Goal: Transaction & Acquisition: Purchase product/service

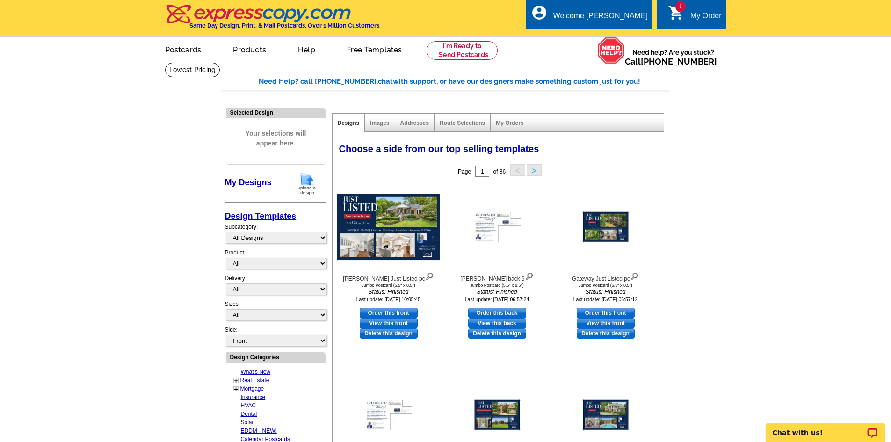
click at [684, 10] on span "1" at bounding box center [681, 6] width 10 height 11
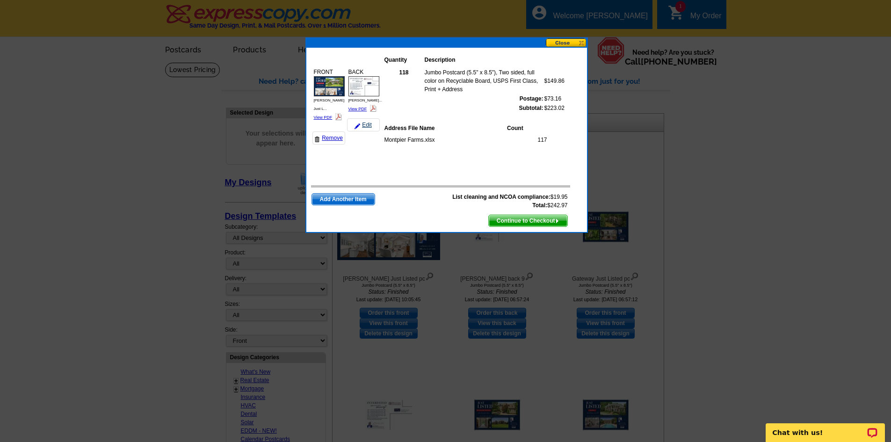
click at [368, 121] on link "Edit" at bounding box center [363, 124] width 33 height 13
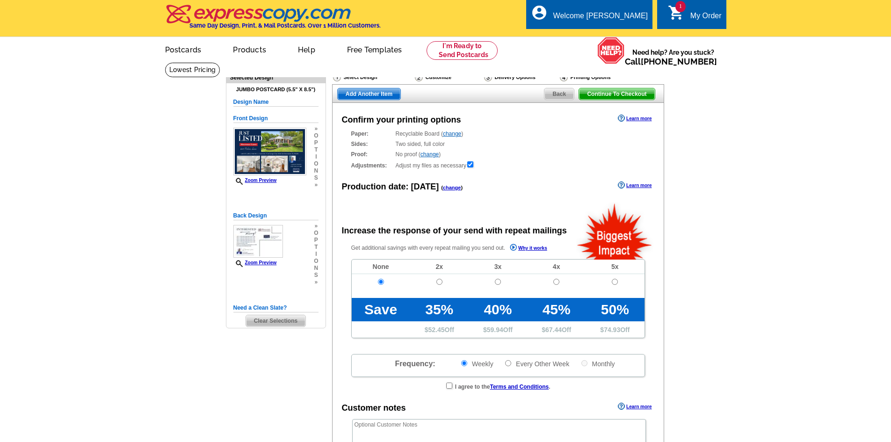
radio input "false"
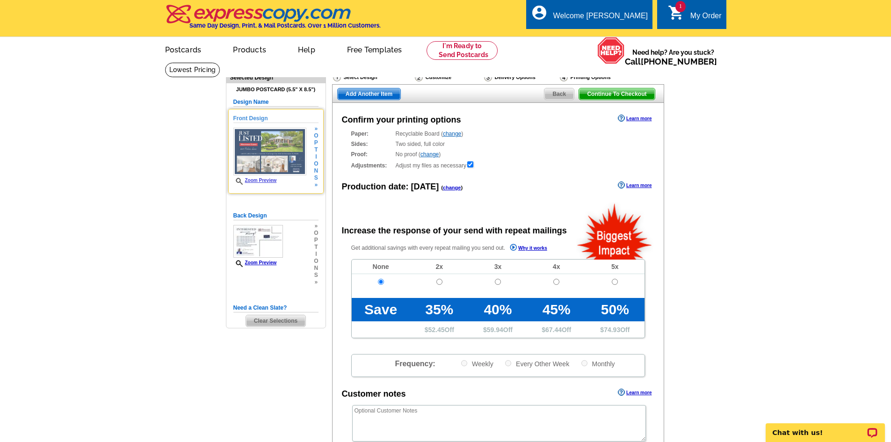
click at [282, 146] on img at bounding box center [269, 152] width 73 height 48
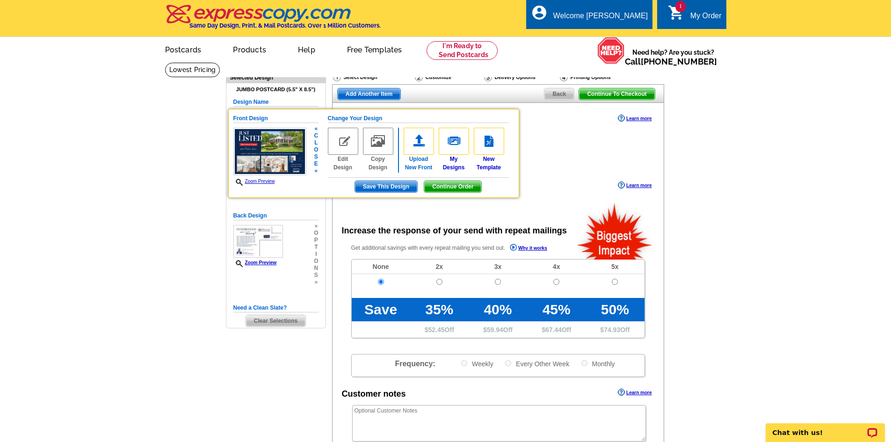
click at [418, 150] on img at bounding box center [419, 141] width 30 height 27
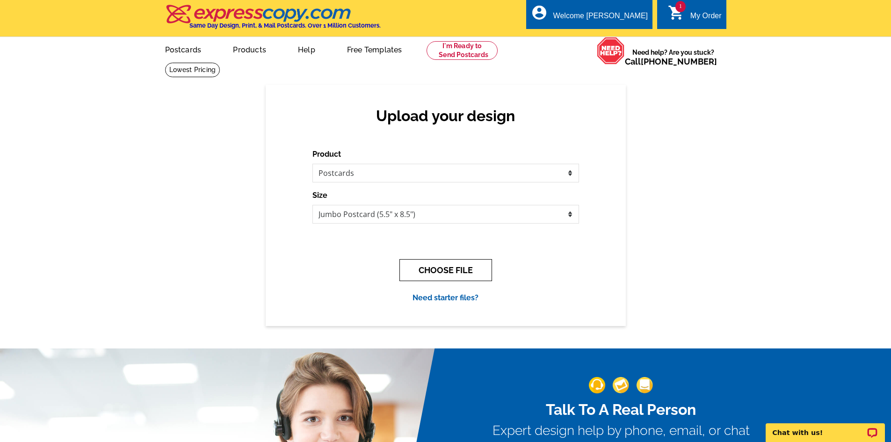
click at [426, 267] on button "CHOOSE FILE" at bounding box center [446, 270] width 93 height 22
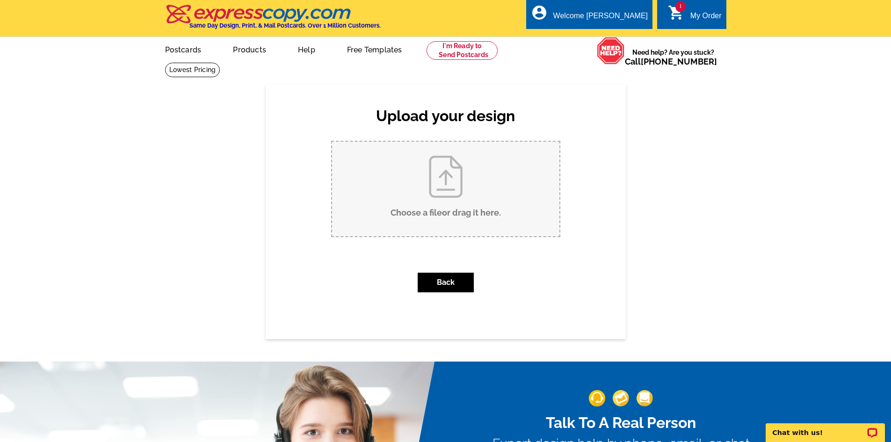
click at [451, 205] on input "Choose a file or drag it here ." at bounding box center [445, 189] width 227 height 95
type input "C:\fakepath\[PERSON_NAME] Just Listed pc (1).pdf"
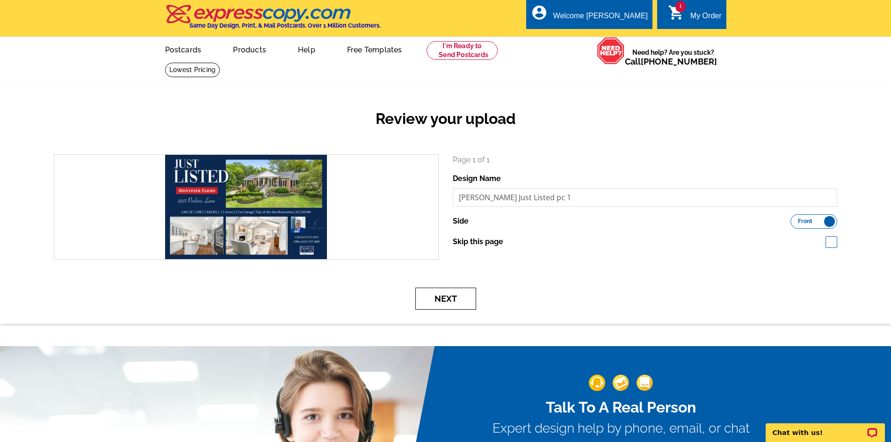
click at [453, 305] on button "Next" at bounding box center [445, 299] width 61 height 22
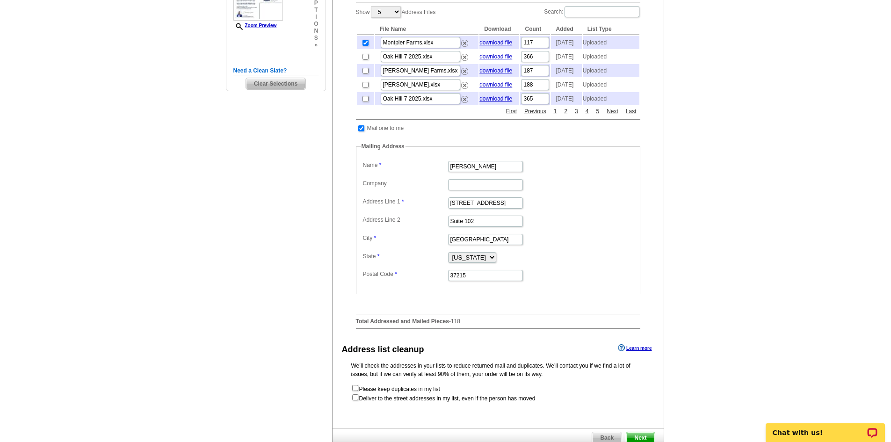
scroll to position [374, 0]
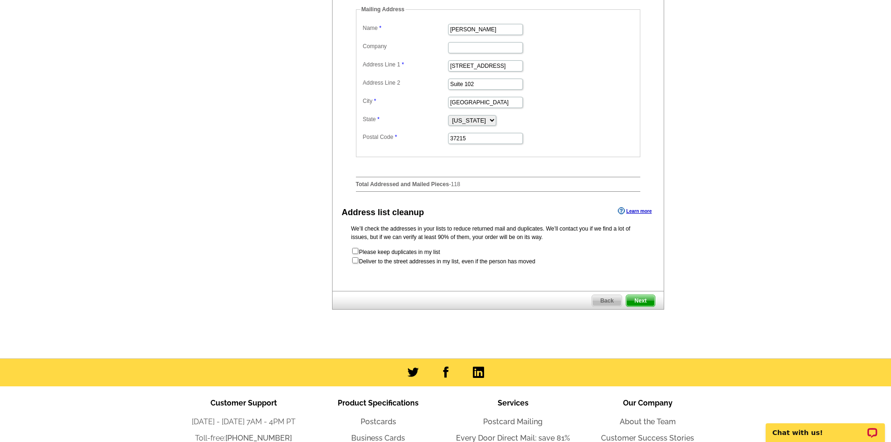
click at [641, 306] on span "Next" at bounding box center [641, 300] width 28 height 11
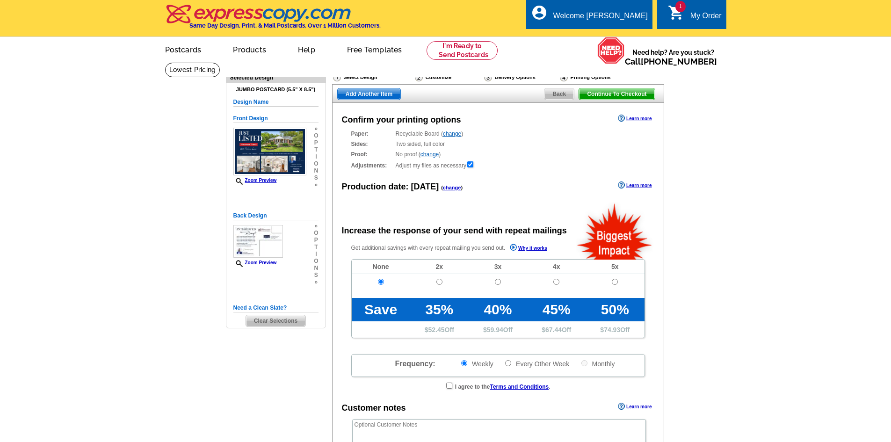
radio input "false"
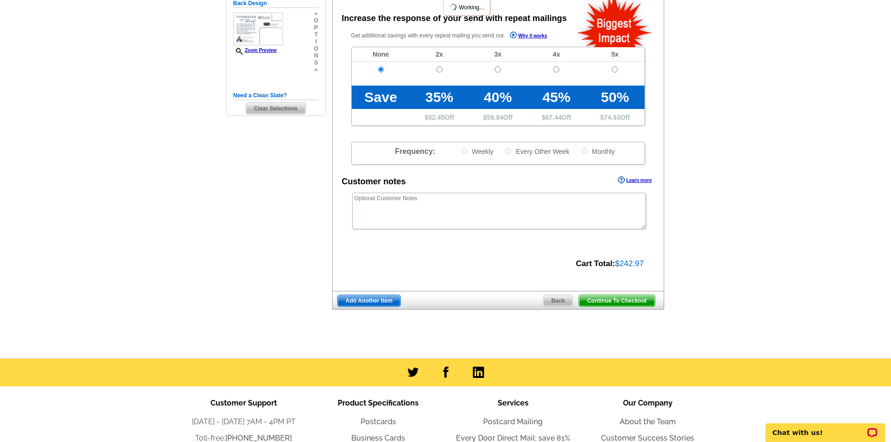
scroll to position [234, 0]
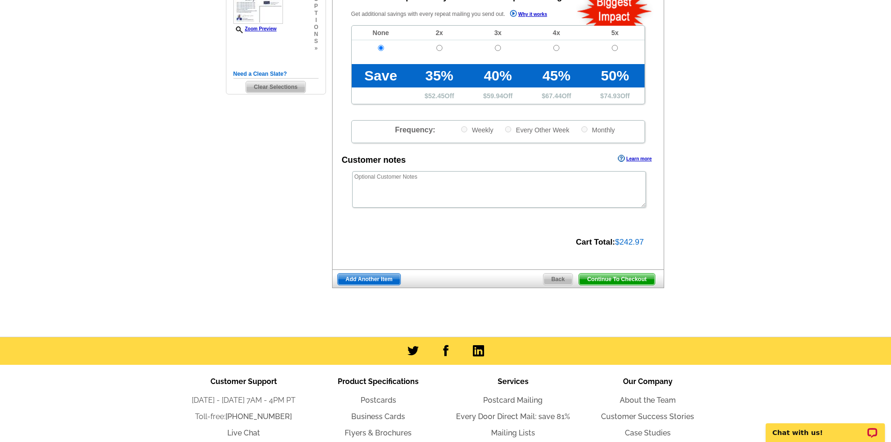
click at [366, 277] on span "Add Another Item" at bounding box center [369, 279] width 63 height 11
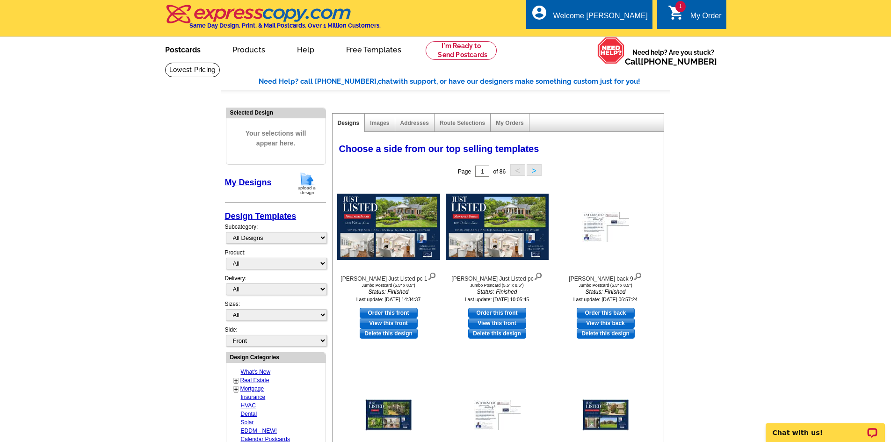
click at [178, 53] on link "Postcards" at bounding box center [183, 49] width 66 height 22
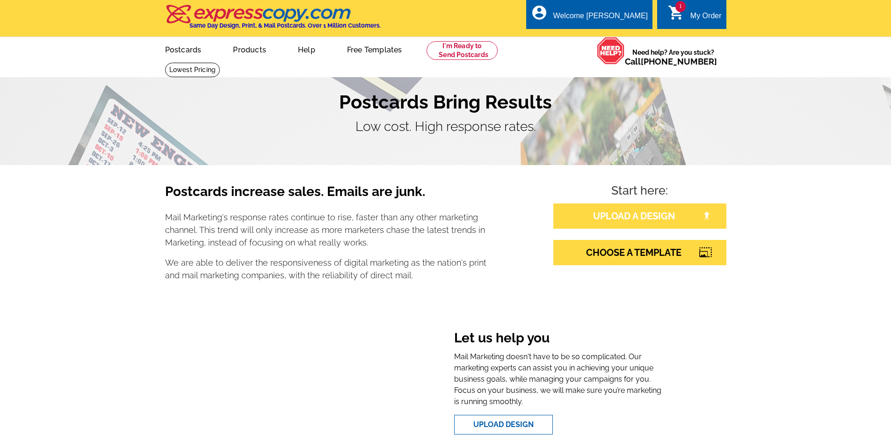
click at [635, 211] on link "UPLOAD A DESIGN" at bounding box center [640, 216] width 173 height 25
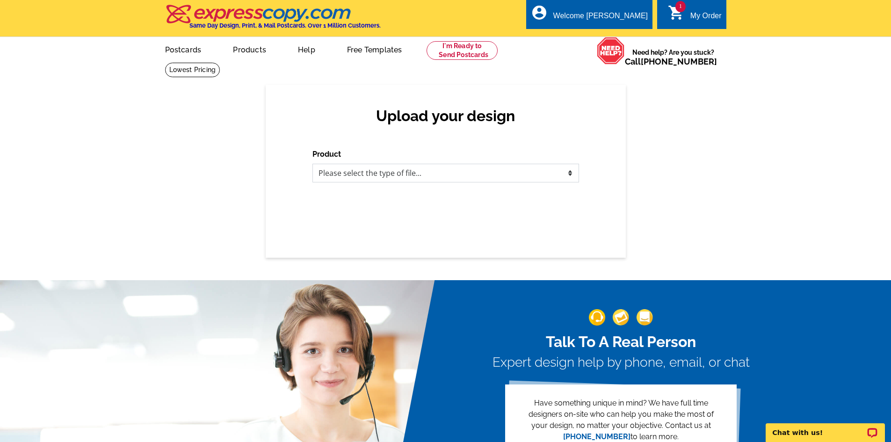
click at [461, 177] on select "Please select the type of file... Postcards Business Cards Letters and flyers G…" at bounding box center [446, 173] width 267 height 19
select select "1"
click at [313, 164] on select "Please select the type of file... Postcards Business Cards Letters and flyers G…" at bounding box center [446, 173] width 267 height 19
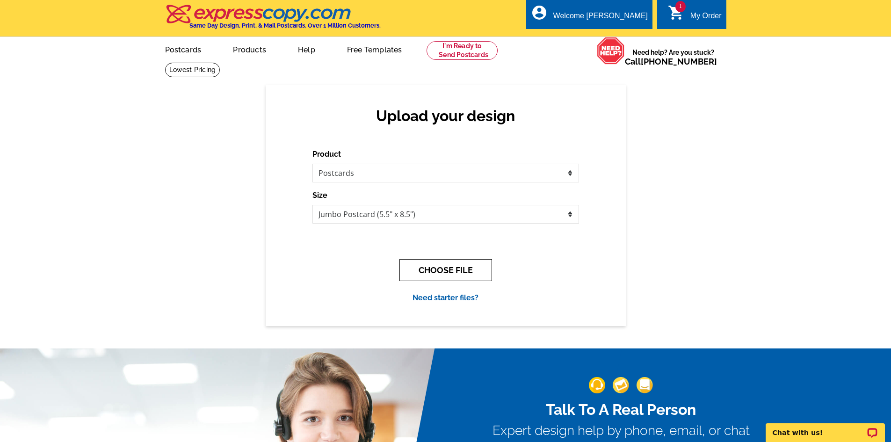
click at [448, 275] on button "CHOOSE FILE" at bounding box center [446, 270] width 93 height 22
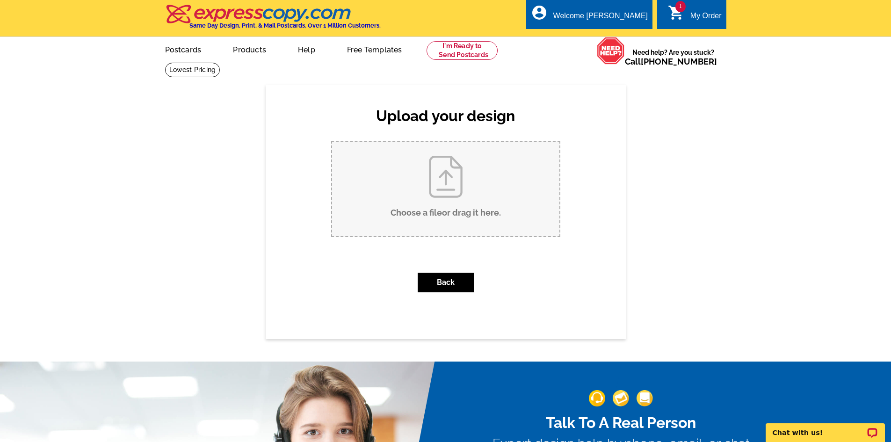
click at [422, 197] on input "Choose a file or drag it here ." at bounding box center [445, 189] width 227 height 95
type input "C:\fakepath\894 van leer Just Listed pc.pdf"
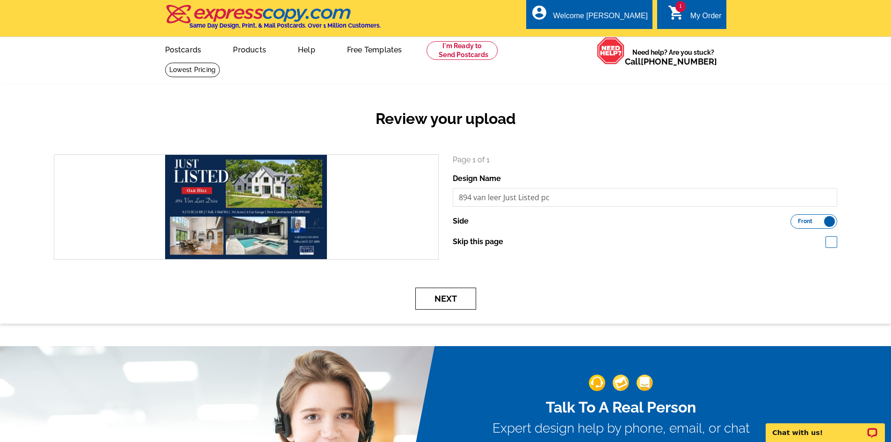
click at [457, 297] on button "Next" at bounding box center [445, 299] width 61 height 22
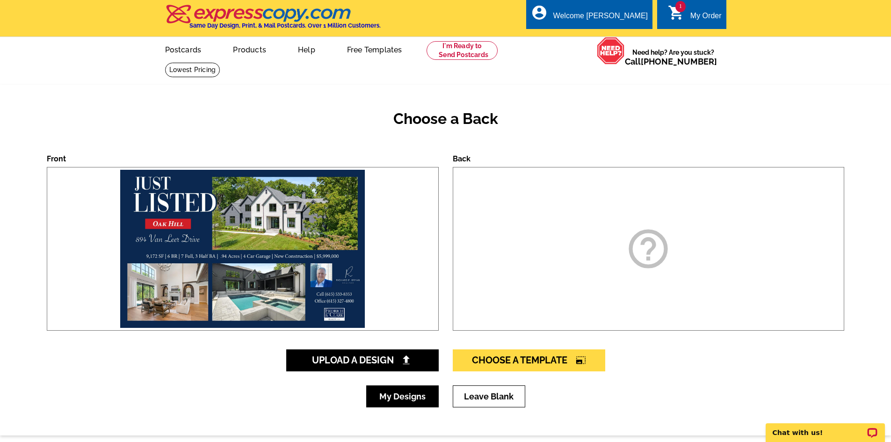
click at [405, 394] on link "My Designs" at bounding box center [402, 397] width 73 height 22
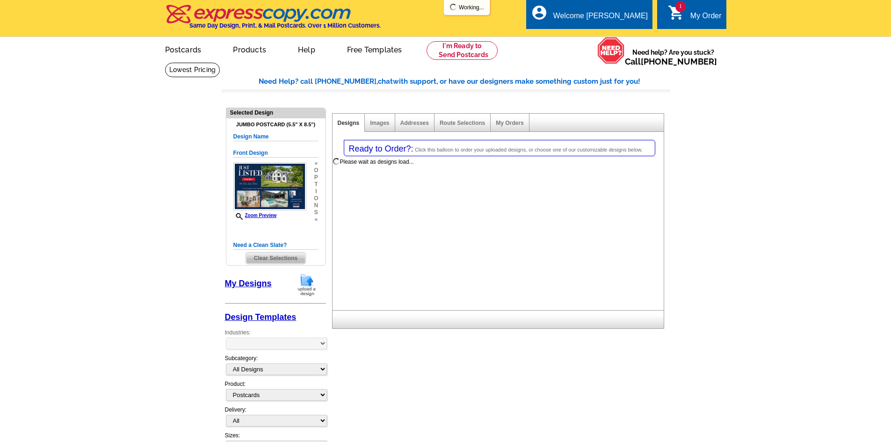
select select "1"
select select "2"
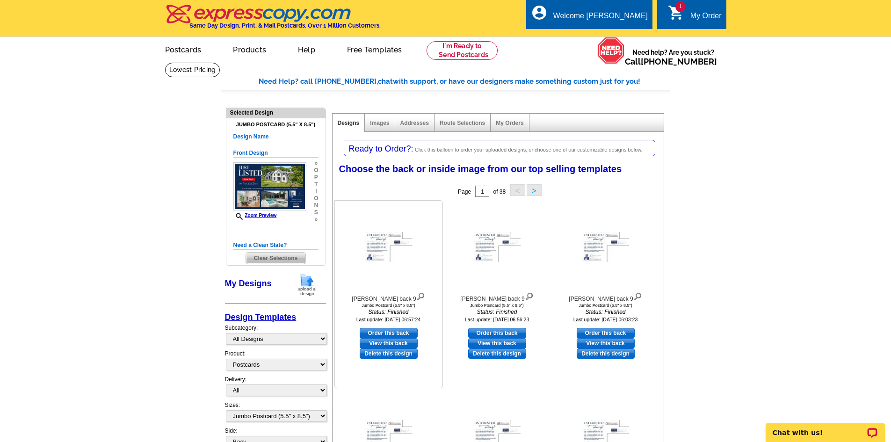
click at [387, 329] on link "Order this back" at bounding box center [389, 333] width 58 height 10
select select "front"
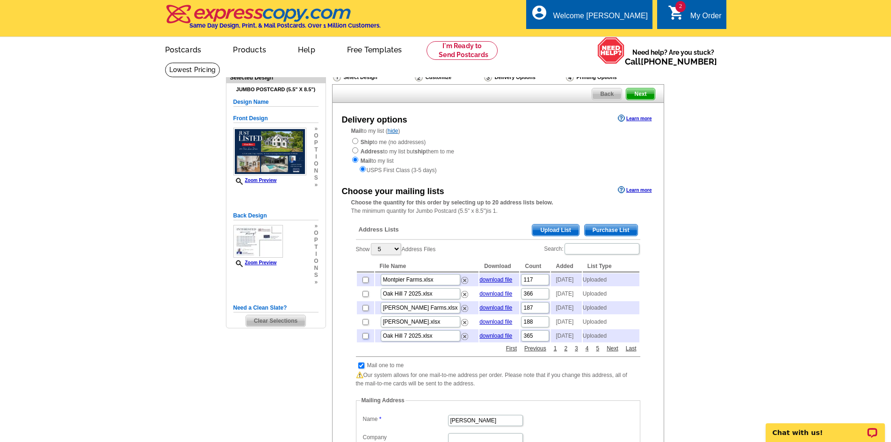
click at [366, 339] on input "checkbox" at bounding box center [366, 336] width 6 height 6
checkbox input "true"
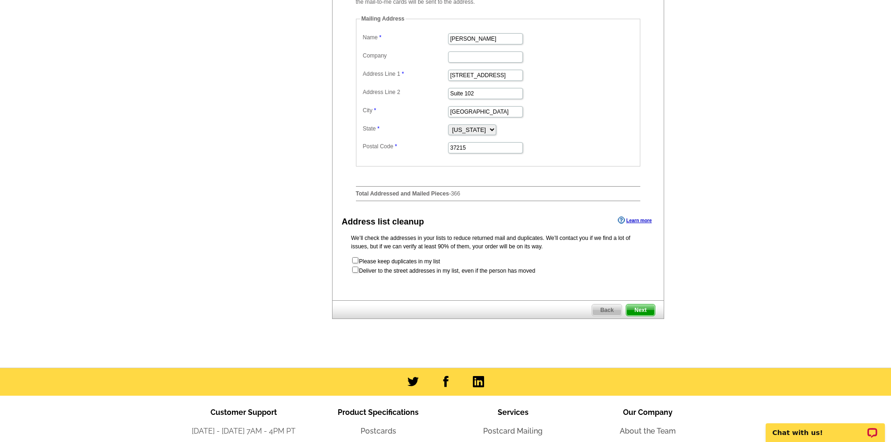
scroll to position [421, 0]
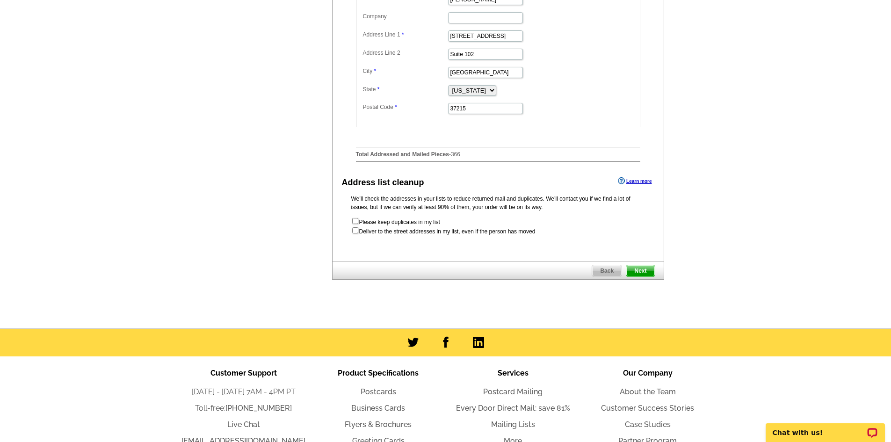
click at [647, 277] on span "Next" at bounding box center [641, 270] width 28 height 11
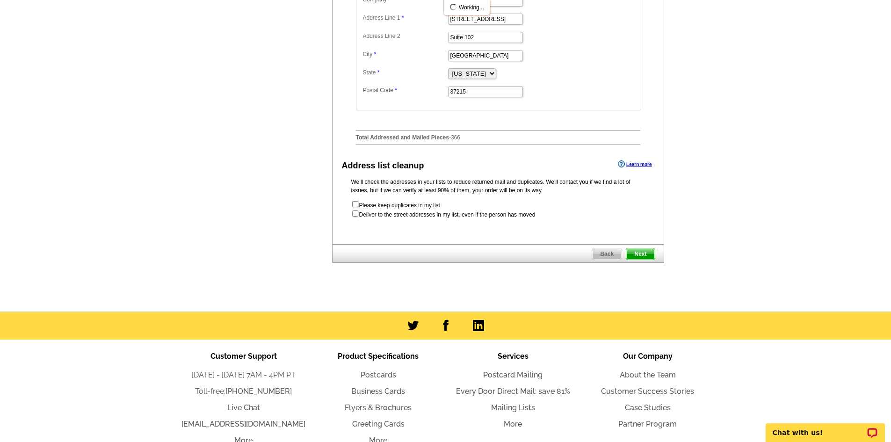
scroll to position [0, 0]
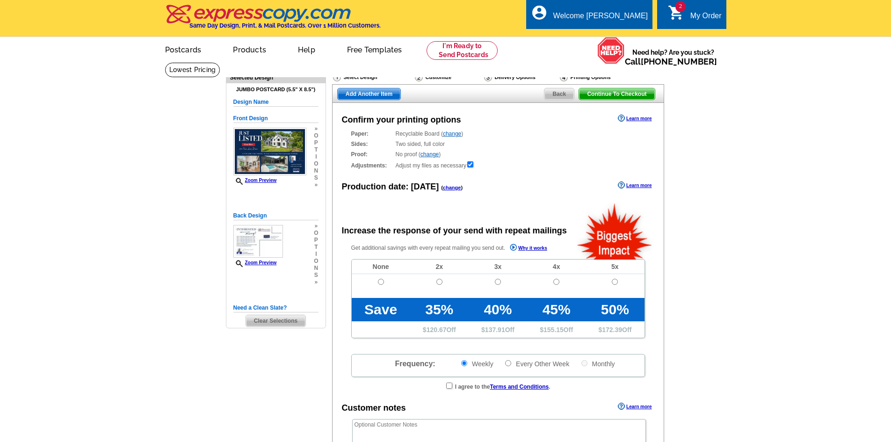
radio input "false"
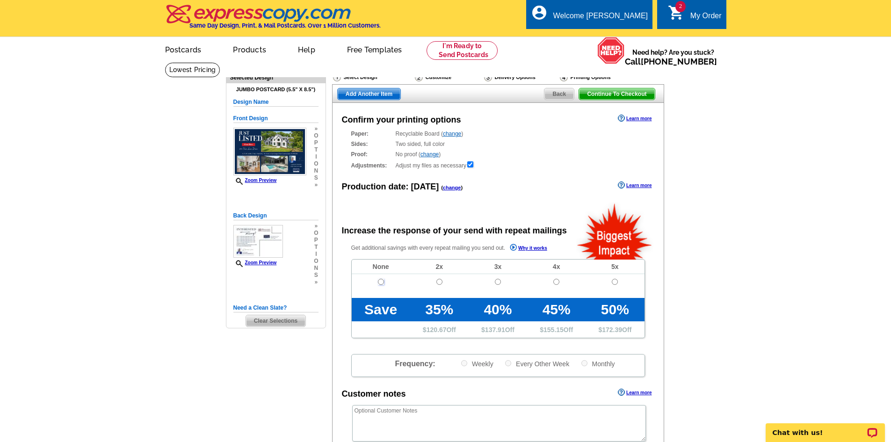
click at [380, 282] on input "radio" at bounding box center [381, 282] width 6 height 6
radio input "true"
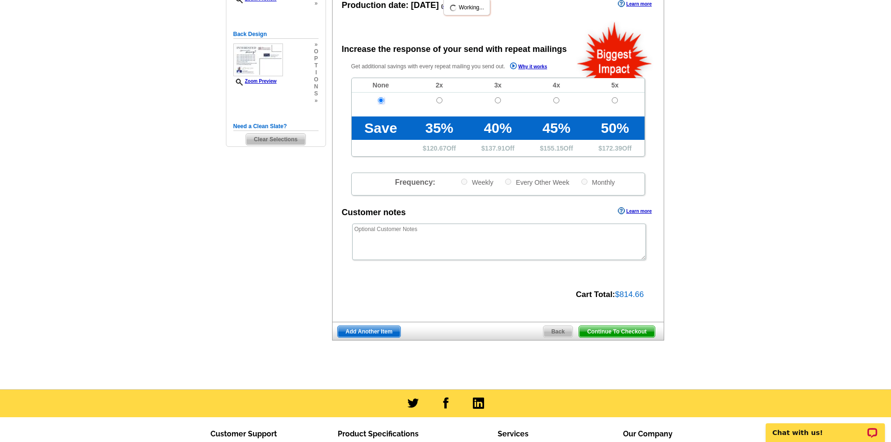
scroll to position [234, 0]
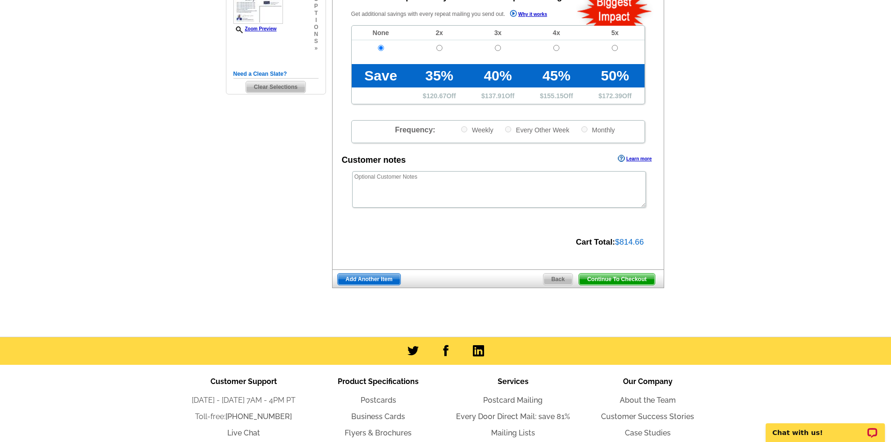
click at [385, 277] on span "Add Another Item" at bounding box center [369, 279] width 63 height 11
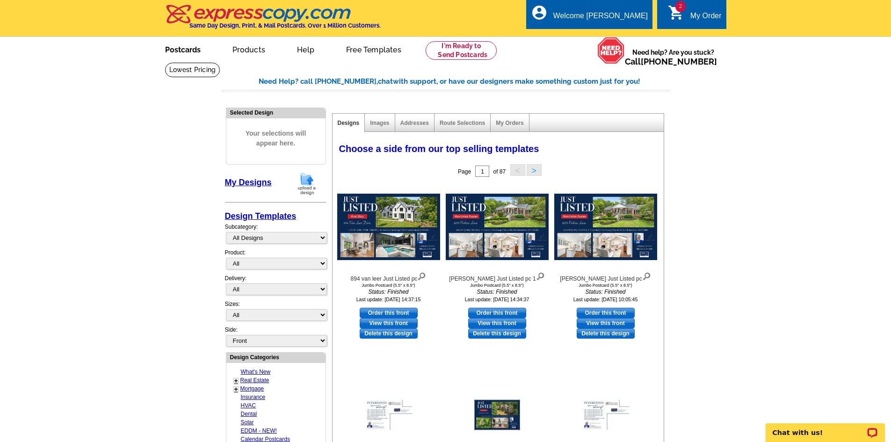
click at [175, 44] on link "Postcards" at bounding box center [183, 49] width 66 height 22
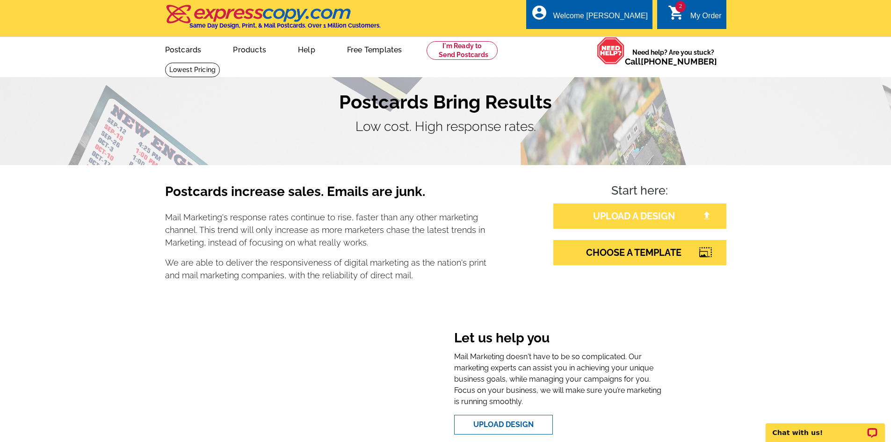
click at [661, 214] on link "UPLOAD A DESIGN" at bounding box center [640, 216] width 173 height 25
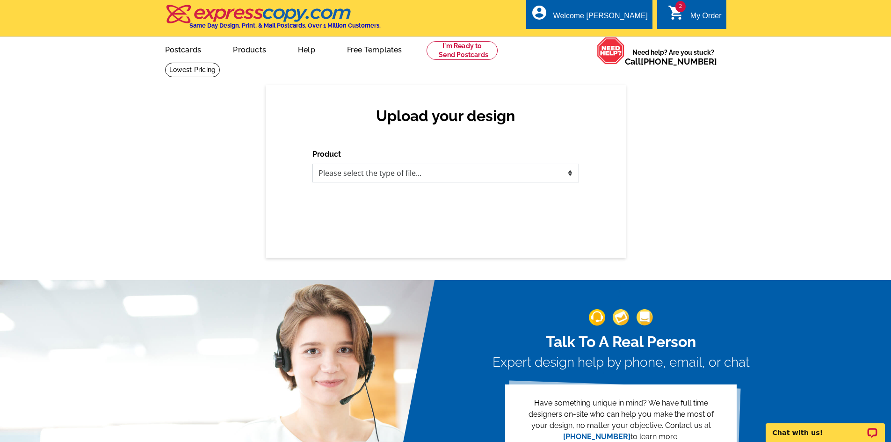
click at [488, 170] on select "Please select the type of file... Postcards Business Cards Letters and flyers G…" at bounding box center [446, 173] width 267 height 19
select select "1"
click at [313, 164] on select "Please select the type of file... Postcards Business Cards Letters and flyers G…" at bounding box center [446, 173] width 267 height 19
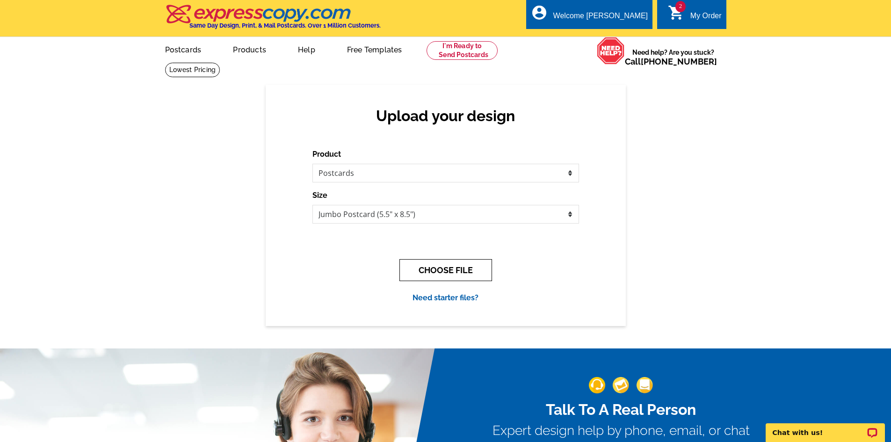
click at [461, 269] on button "CHOOSE FILE" at bounding box center [446, 270] width 93 height 22
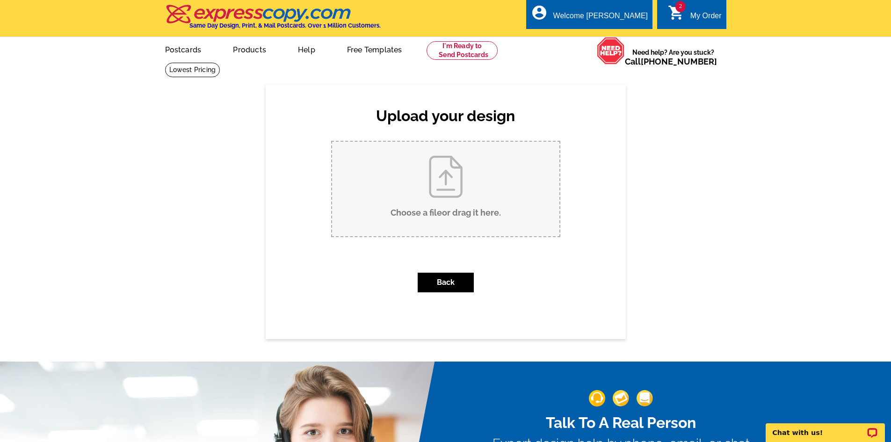
click at [421, 190] on input "Choose a file or drag it here ." at bounding box center [445, 189] width 227 height 95
type input "C:\fakepath\Battlefield just listed postcard.pdf"
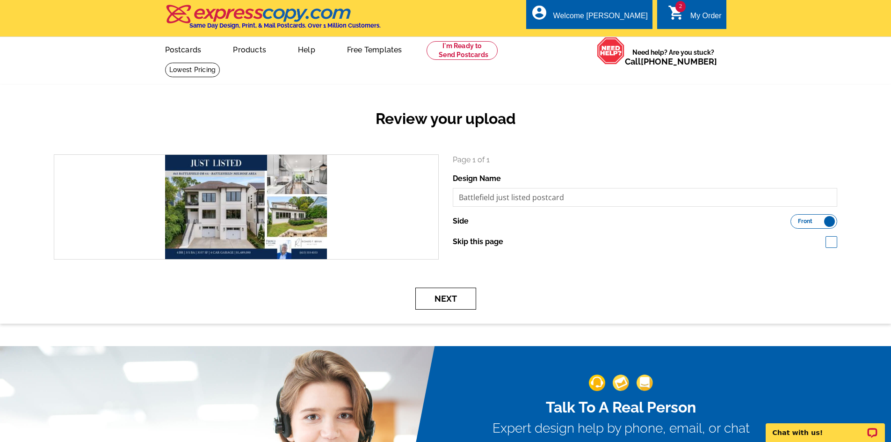
click at [454, 294] on button "Next" at bounding box center [445, 299] width 61 height 22
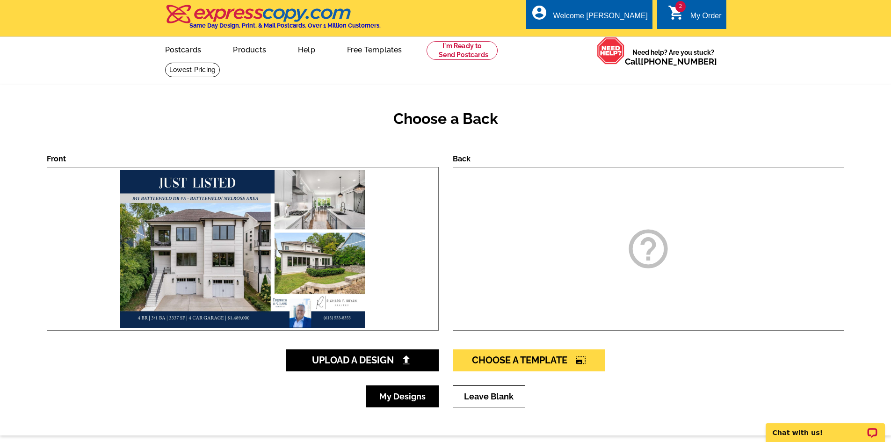
click at [416, 396] on link "My Designs" at bounding box center [402, 397] width 73 height 22
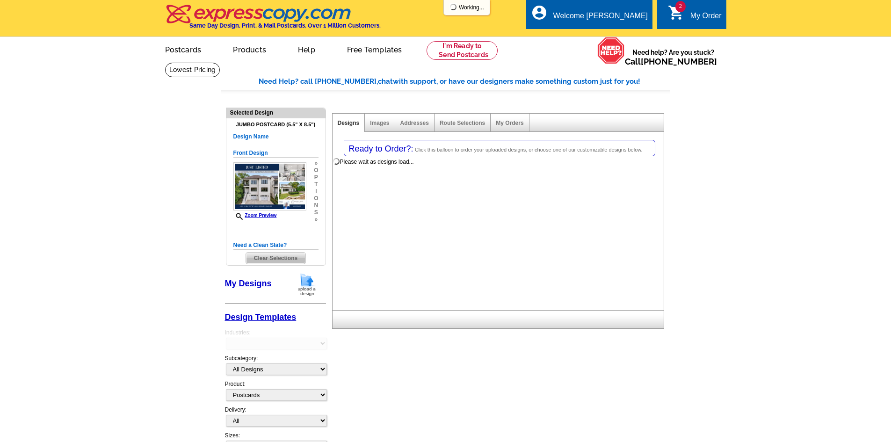
select select "1"
select select "2"
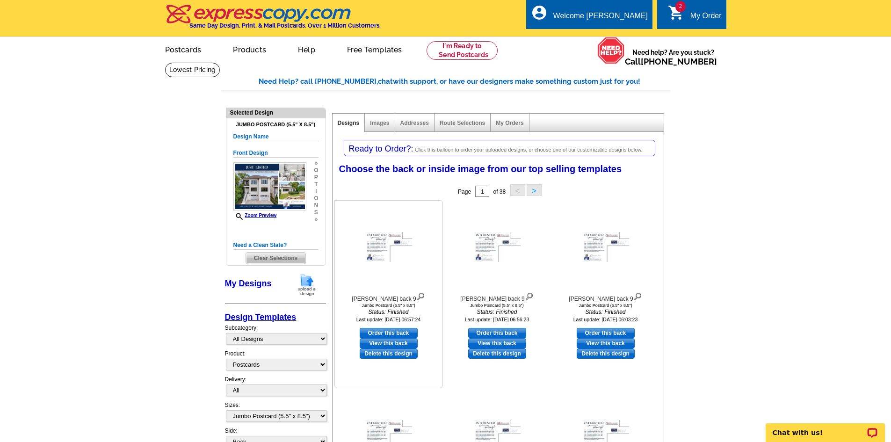
click at [395, 330] on link "Order this back" at bounding box center [389, 333] width 58 height 10
select select "front"
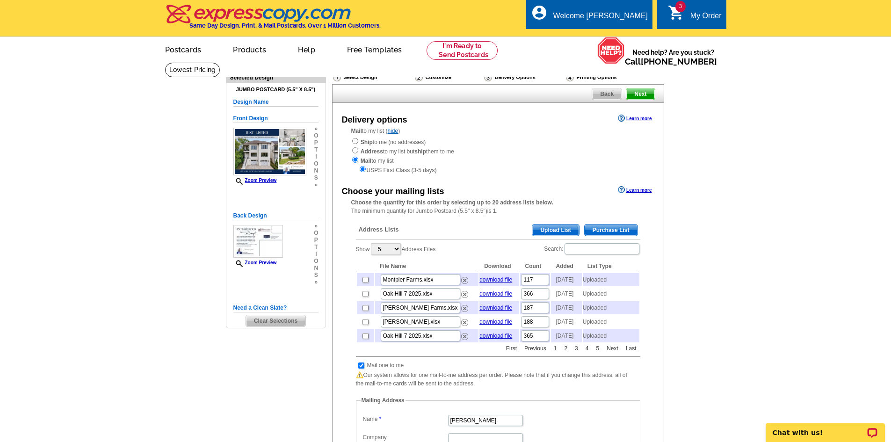
click at [561, 230] on span "Upload List" at bounding box center [555, 230] width 46 height 11
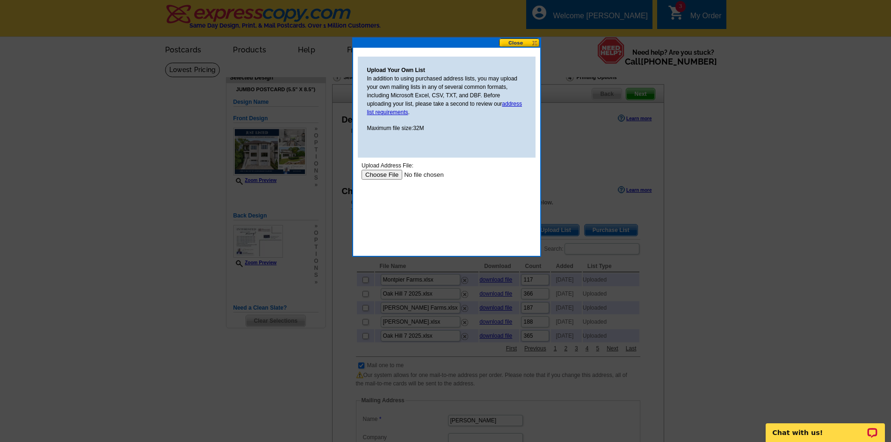
click at [395, 175] on input "file" at bounding box center [420, 175] width 118 height 10
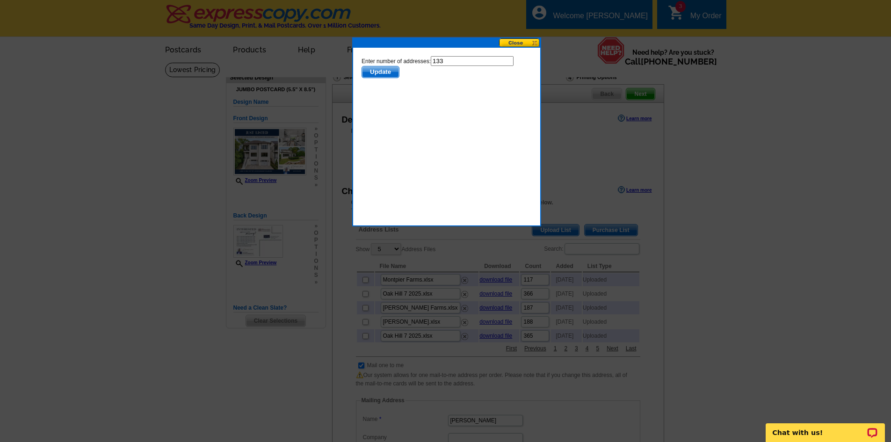
click at [387, 75] on span "Update" at bounding box center [380, 71] width 37 height 11
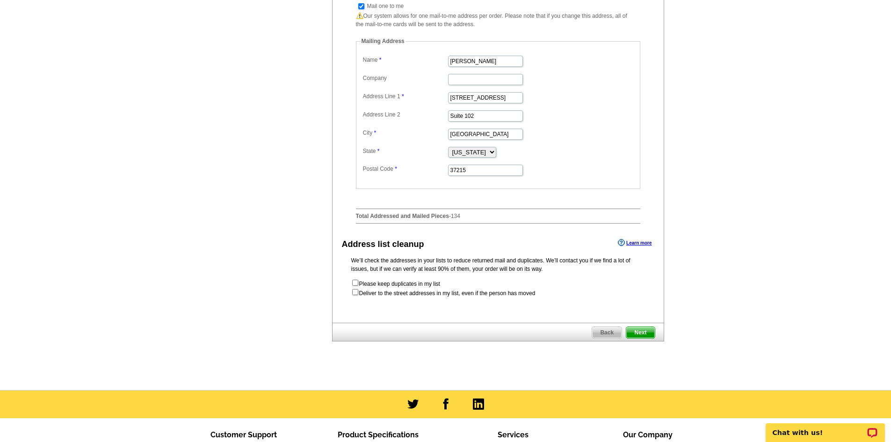
scroll to position [374, 0]
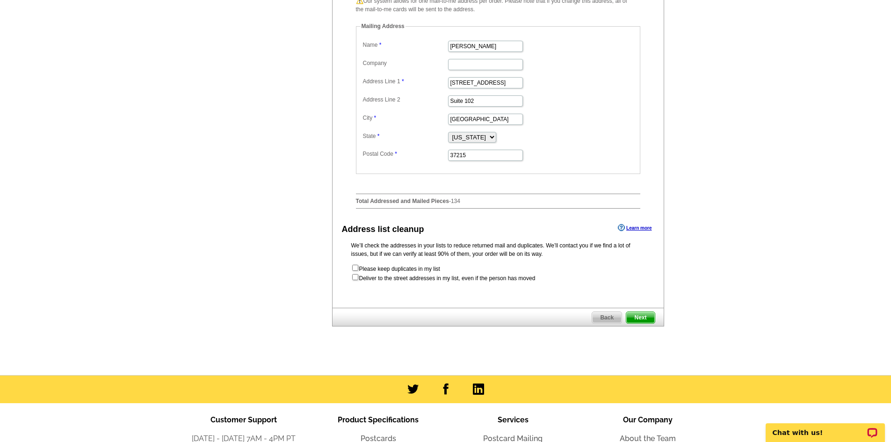
click at [643, 323] on span "Next" at bounding box center [641, 317] width 28 height 11
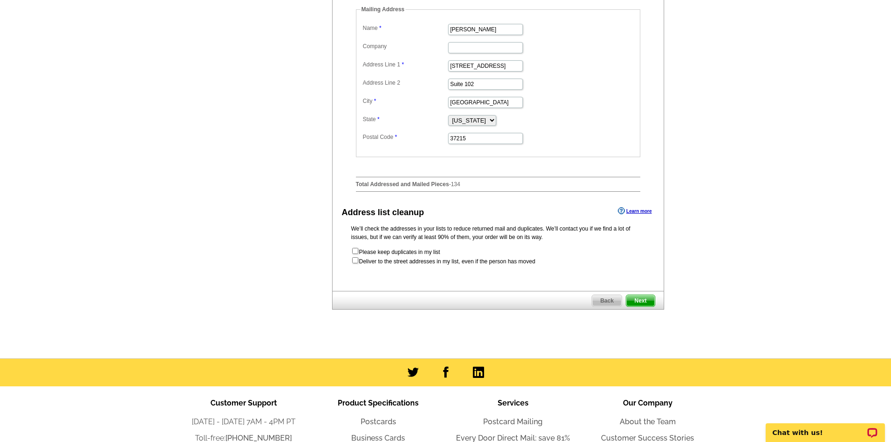
scroll to position [0, 0]
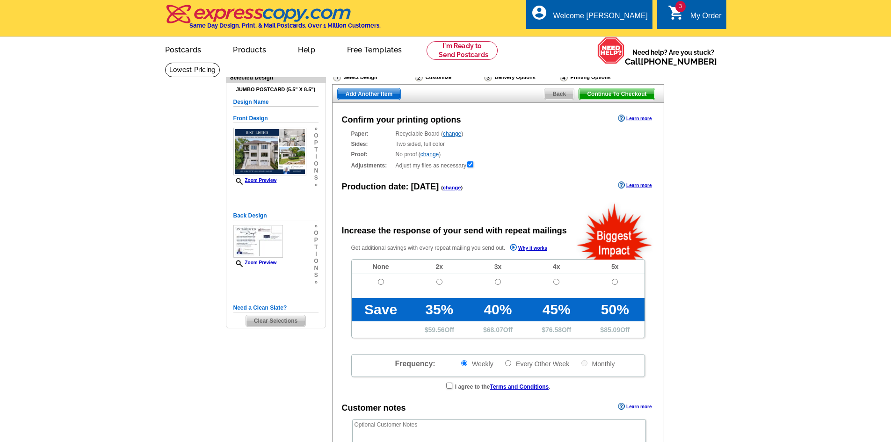
radio input "false"
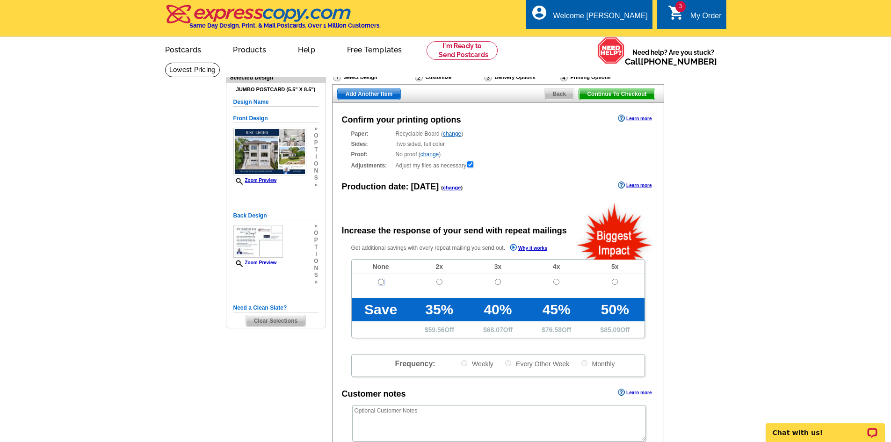
click at [383, 282] on input "radio" at bounding box center [381, 282] width 6 height 6
radio input "true"
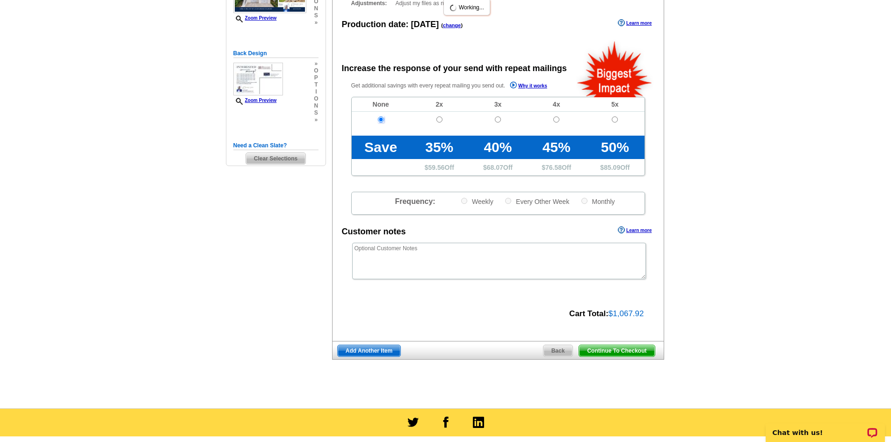
scroll to position [187, 0]
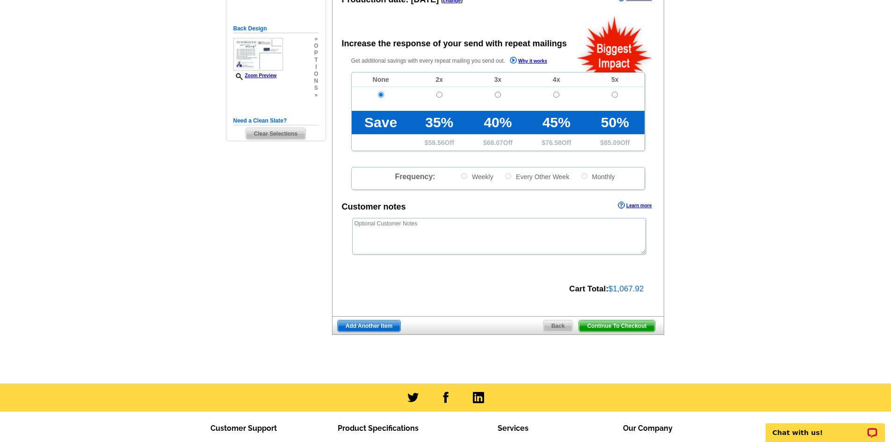
click at [364, 324] on span "Add Another Item" at bounding box center [369, 326] width 63 height 11
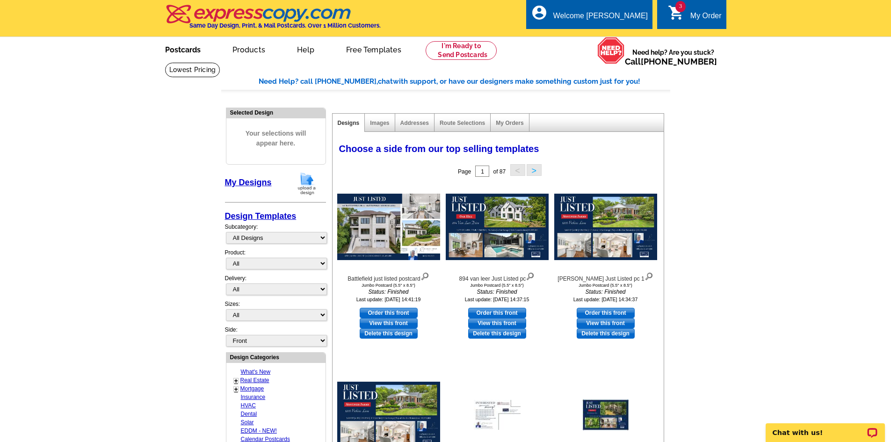
click at [194, 47] on link "Postcards" at bounding box center [183, 49] width 66 height 22
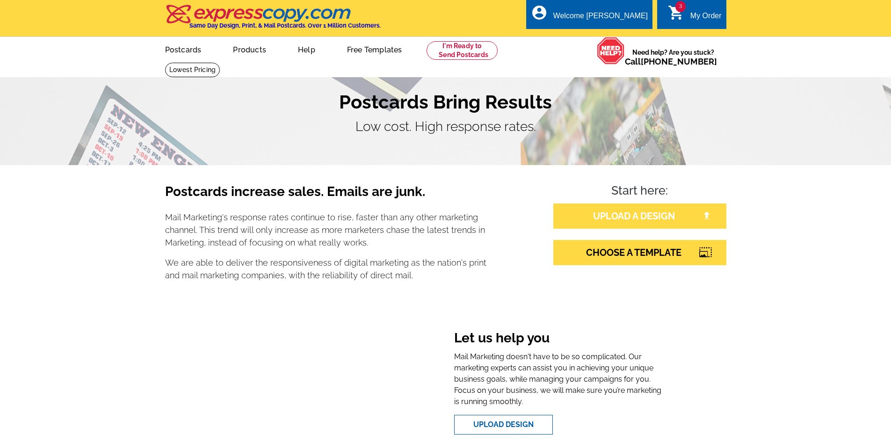
click at [623, 211] on link "UPLOAD A DESIGN" at bounding box center [640, 216] width 173 height 25
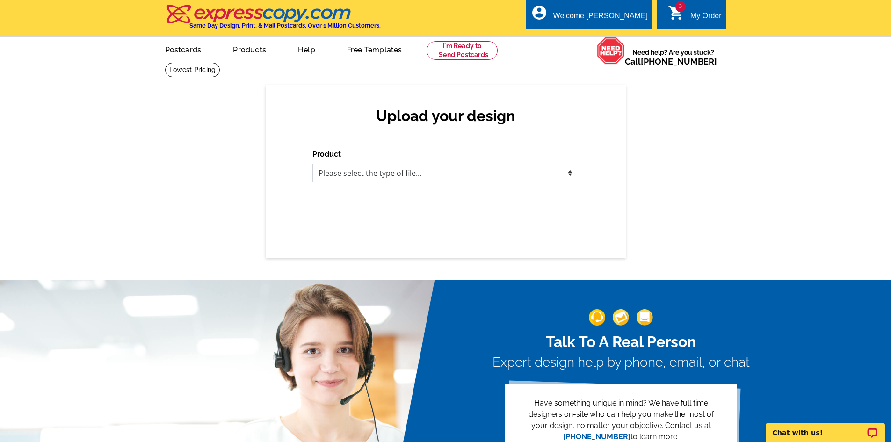
click at [535, 179] on select "Please select the type of file... Postcards Business Cards Letters and flyers G…" at bounding box center [446, 173] width 267 height 19
select select "1"
click at [313, 164] on select "Please select the type of file... Postcards Business Cards Letters and flyers G…" at bounding box center [446, 173] width 267 height 19
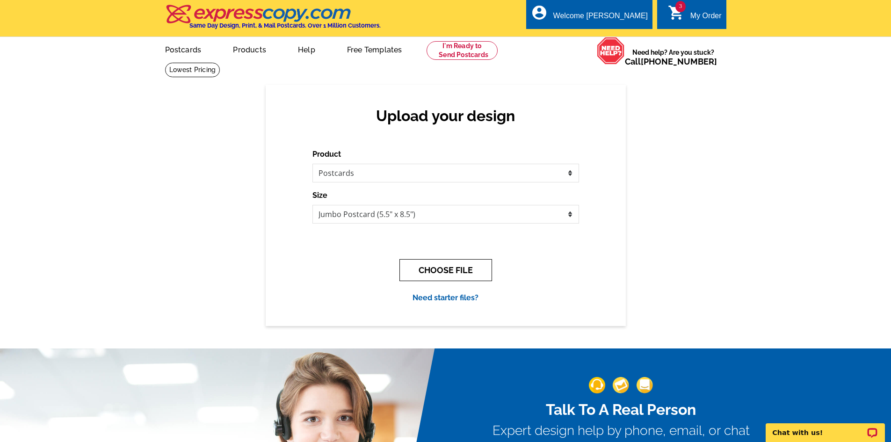
click at [453, 268] on button "CHOOSE FILE" at bounding box center [446, 270] width 93 height 22
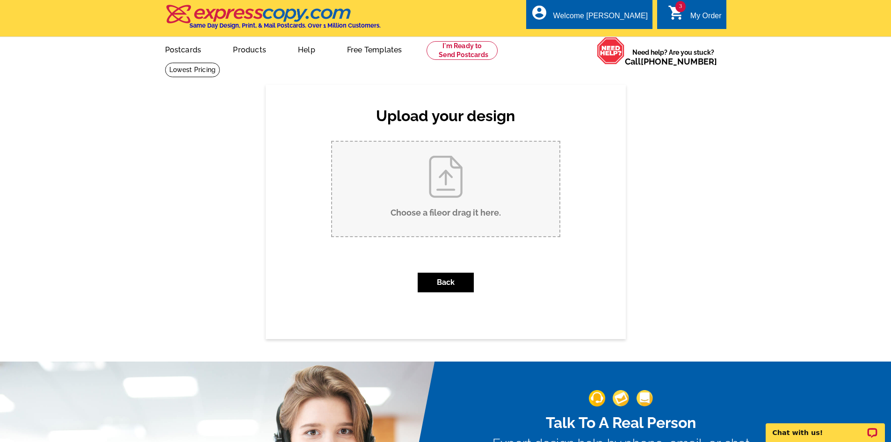
click at [458, 180] on input "Choose a file or drag it here ." at bounding box center [445, 189] width 227 height 95
type input "C:\fakepath\Hillwood Blvd Just Listed pc.pdf"
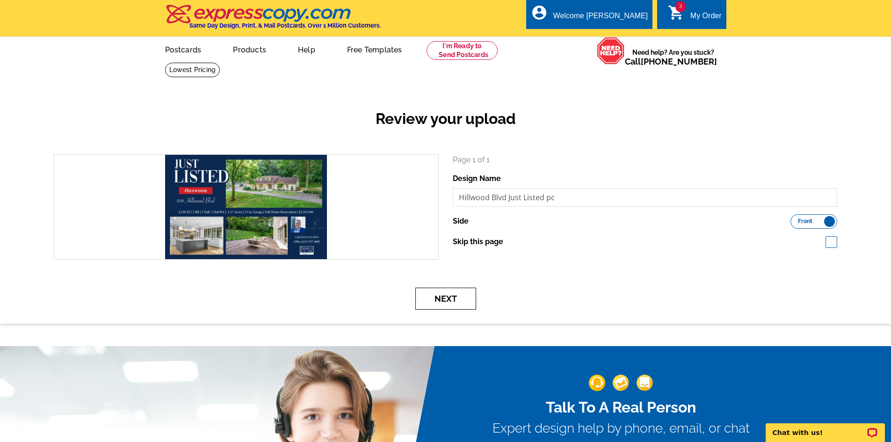
click at [444, 300] on button "Next" at bounding box center [445, 299] width 61 height 22
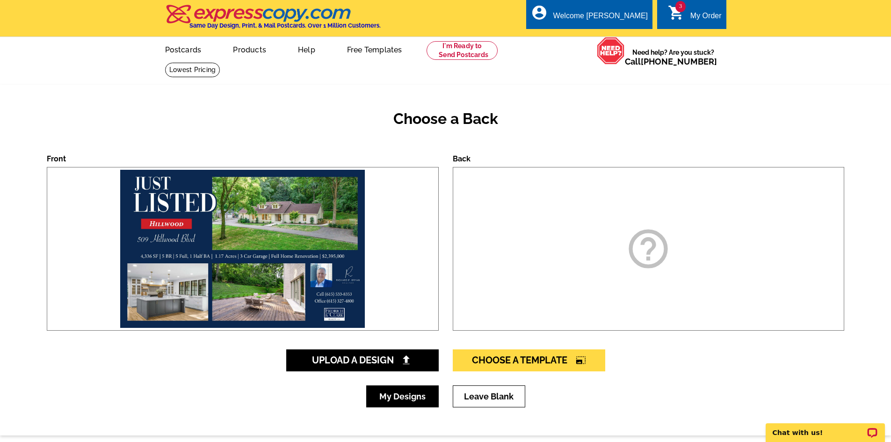
click at [412, 399] on link "My Designs" at bounding box center [402, 397] width 73 height 22
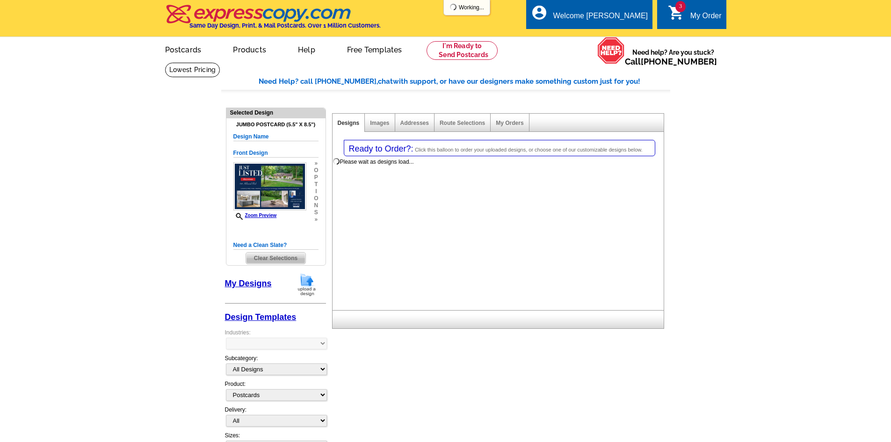
select select "1"
select select "2"
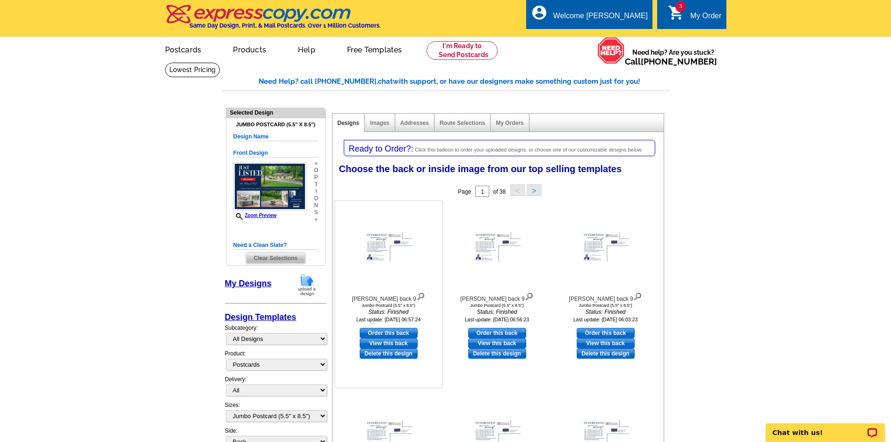
click at [389, 330] on link "Order this back" at bounding box center [389, 333] width 58 height 10
select select "front"
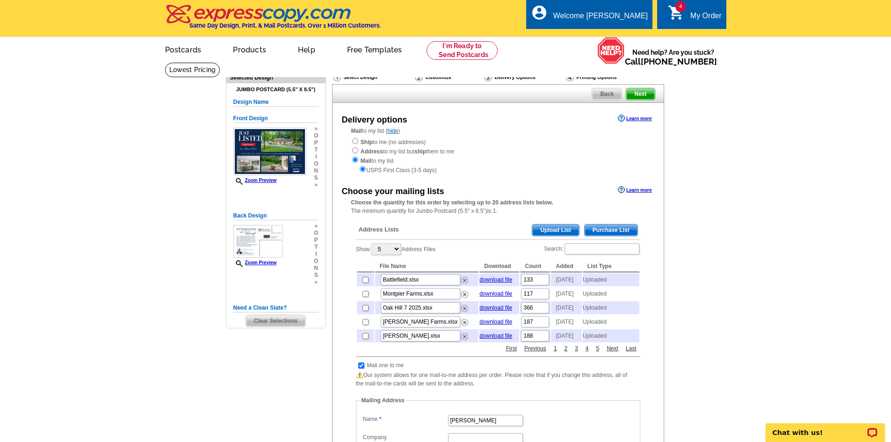
click at [555, 227] on span "Upload List" at bounding box center [555, 230] width 46 height 11
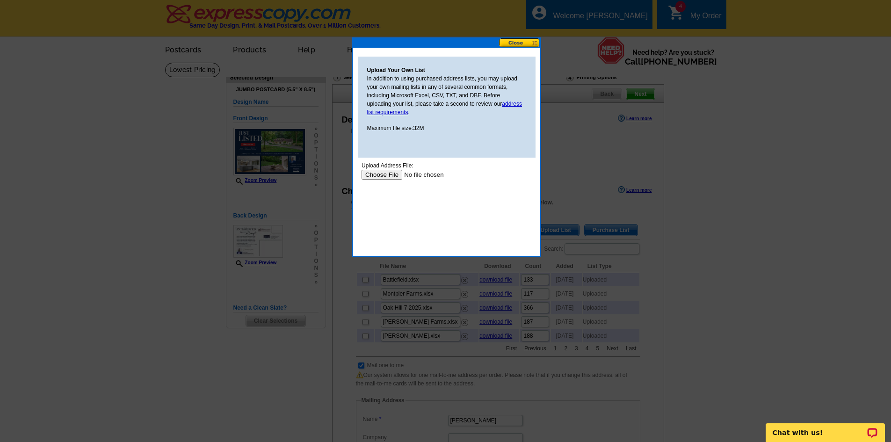
click at [382, 173] on input "file" at bounding box center [420, 175] width 118 height 10
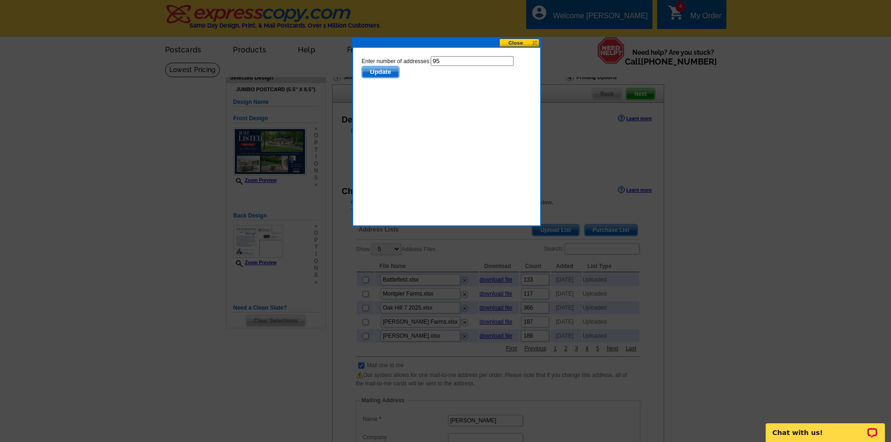
click at [385, 74] on span "Update" at bounding box center [380, 71] width 37 height 11
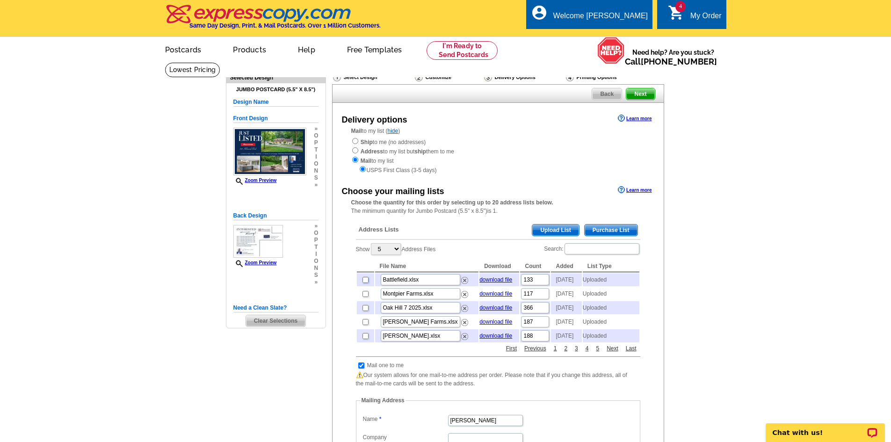
click at [366, 283] on input "checkbox" at bounding box center [366, 280] width 6 height 6
checkbox input "true"
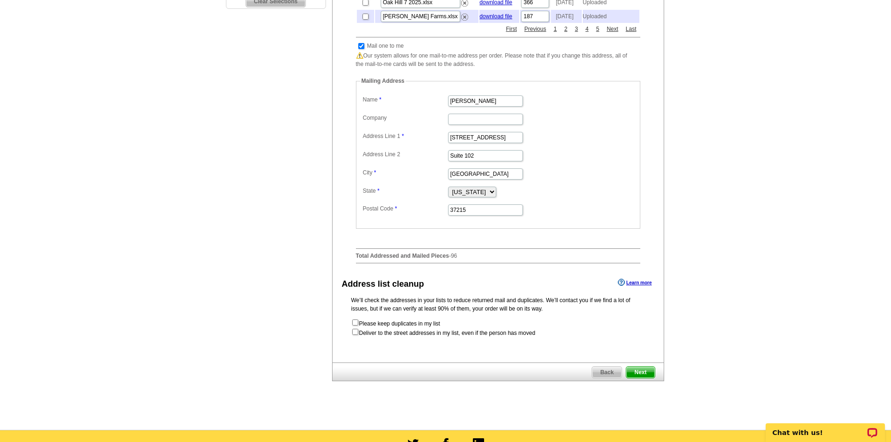
scroll to position [328, 0]
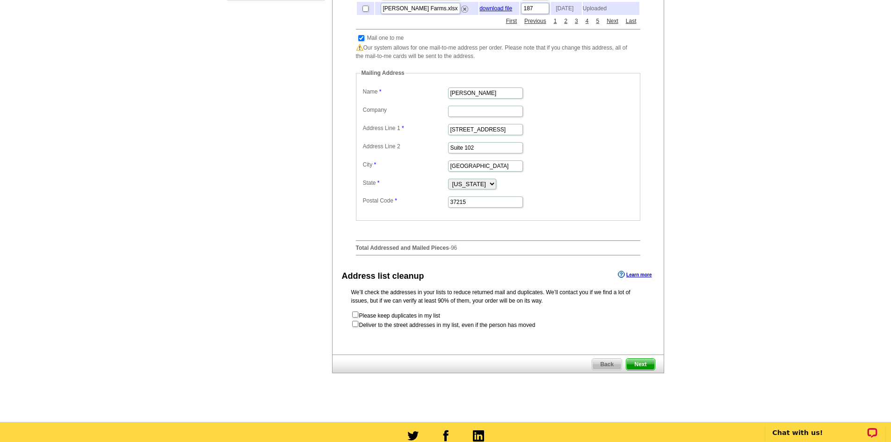
click at [641, 370] on span "Next" at bounding box center [641, 364] width 28 height 11
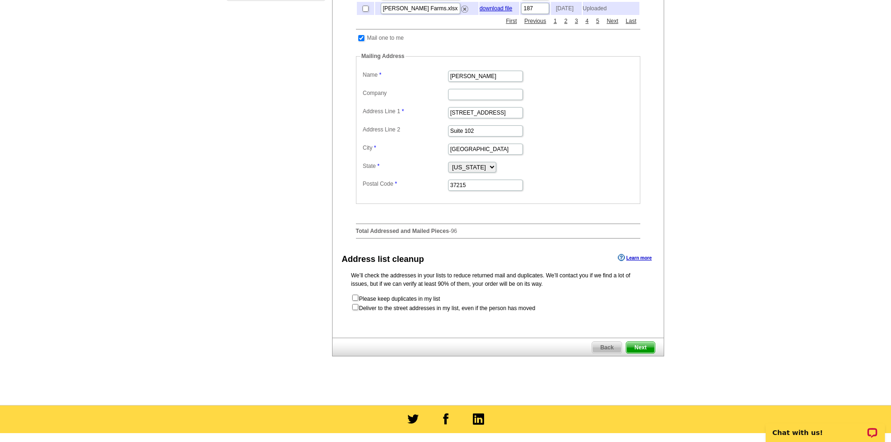
scroll to position [0, 0]
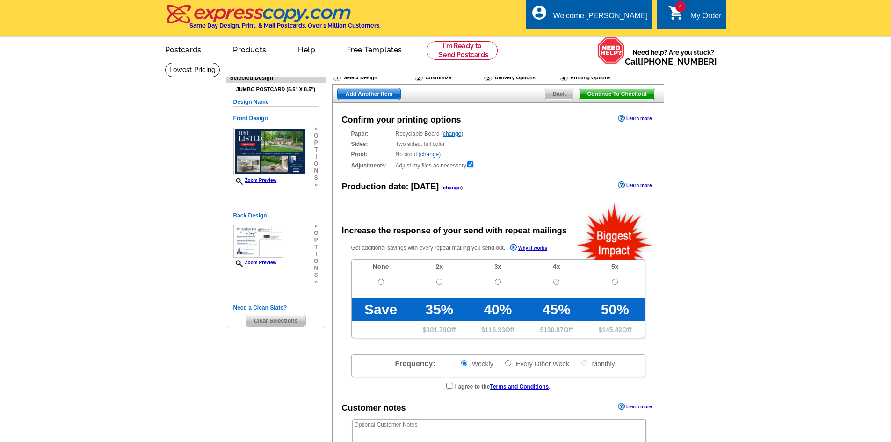
radio input "false"
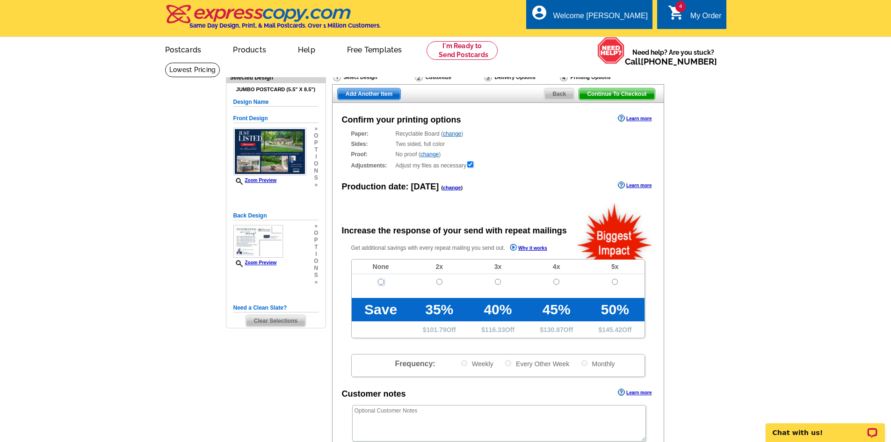
click at [382, 281] on input "radio" at bounding box center [381, 282] width 6 height 6
radio input "true"
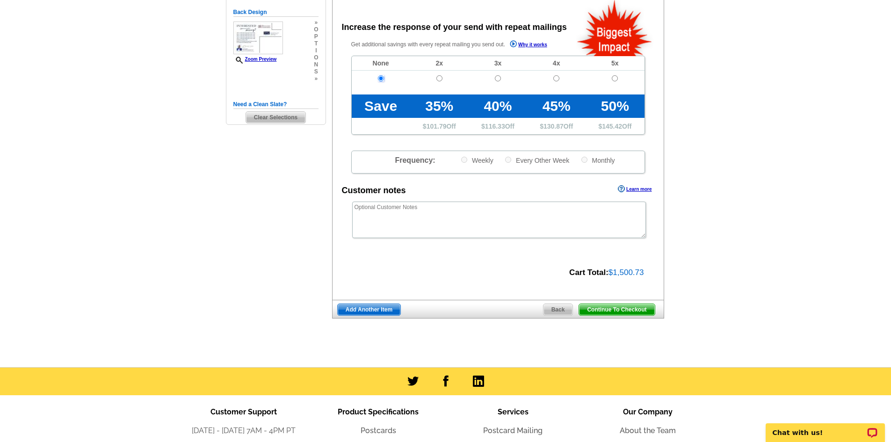
scroll to position [234, 0]
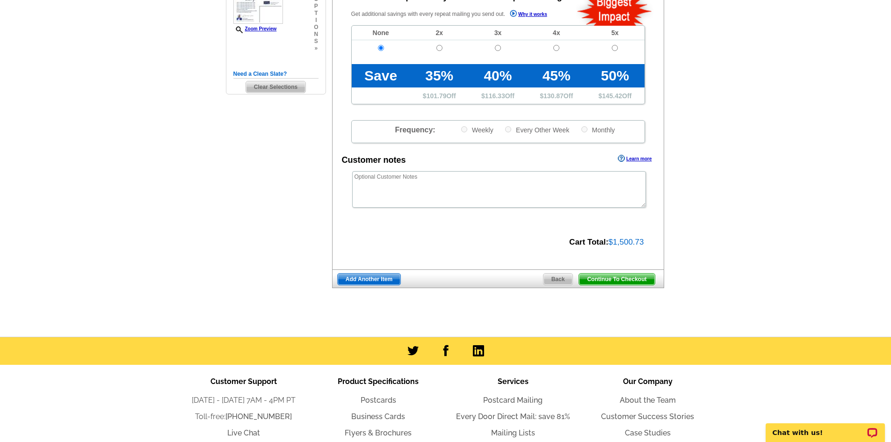
click at [624, 281] on span "Continue To Checkout" at bounding box center [616, 279] width 75 height 11
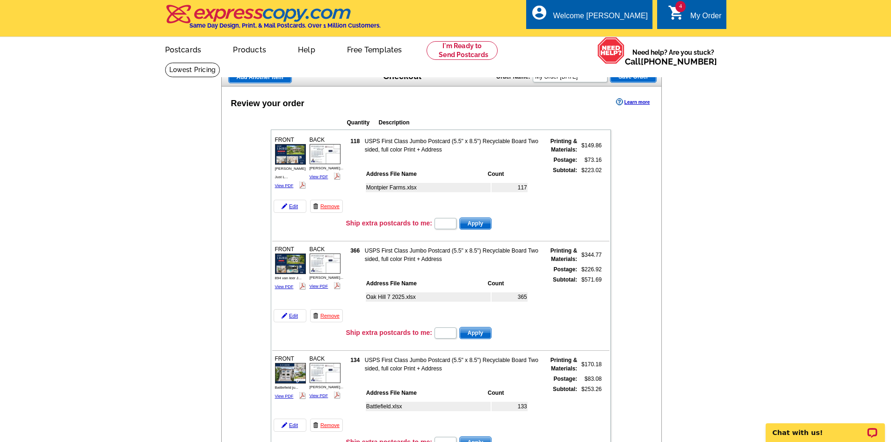
click at [287, 157] on img at bounding box center [290, 154] width 31 height 20
click at [291, 260] on img at bounding box center [290, 264] width 31 height 20
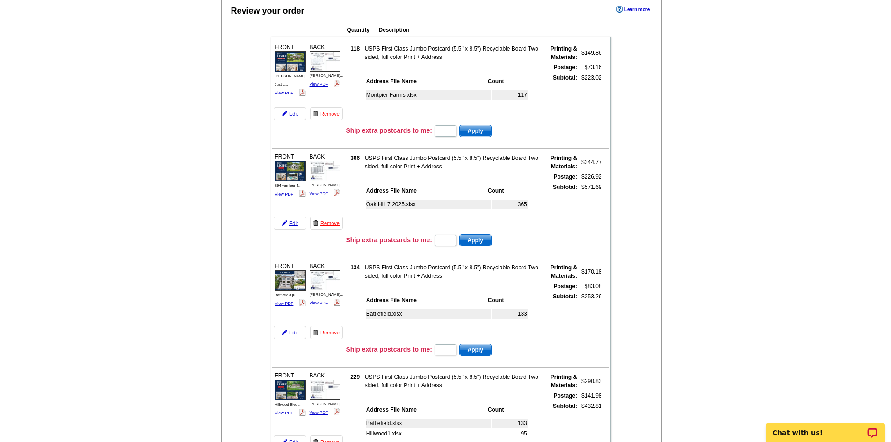
scroll to position [94, 0]
click at [287, 275] on img at bounding box center [290, 280] width 31 height 20
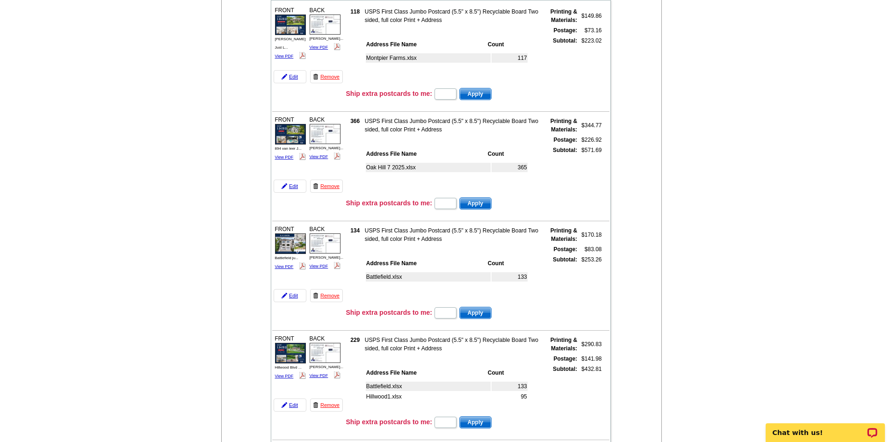
scroll to position [234, 0]
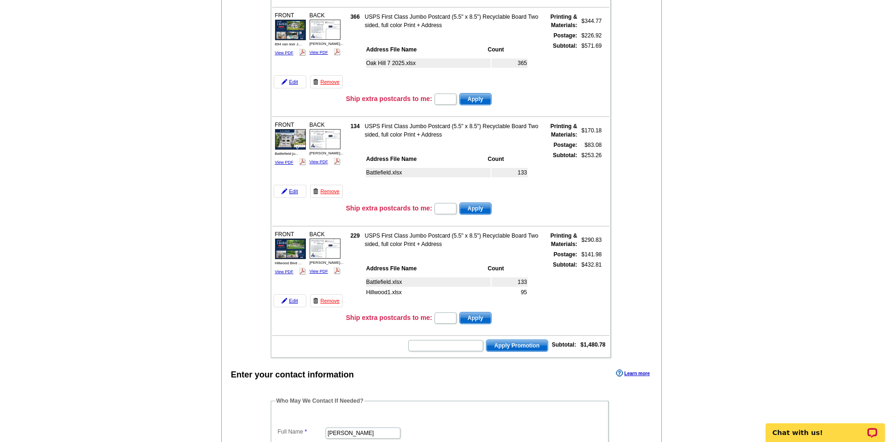
click at [290, 246] on img at bounding box center [290, 249] width 31 height 20
click at [477, 283] on td "Battlefield.xlsx" at bounding box center [428, 281] width 125 height 9
click at [288, 302] on link "Edit" at bounding box center [290, 300] width 33 height 13
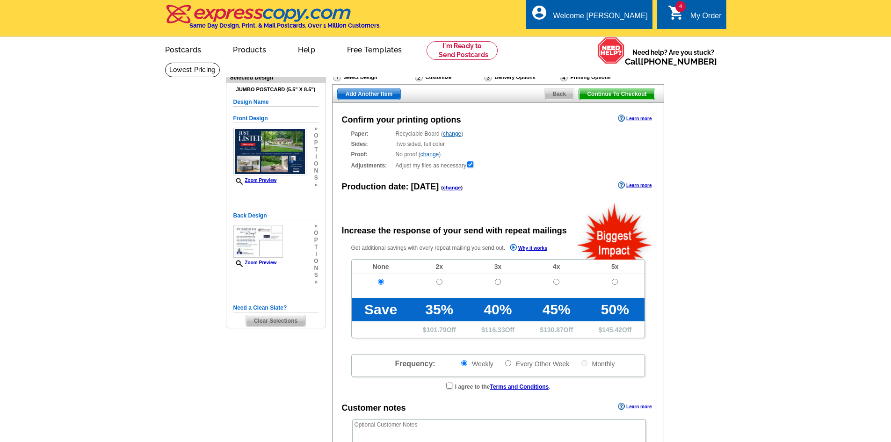
radio input "false"
click at [563, 94] on span "Back" at bounding box center [559, 93] width 29 height 11
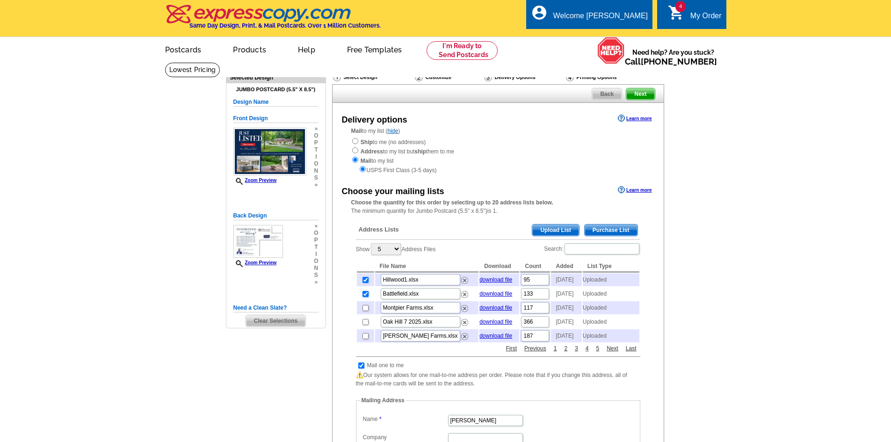
click at [367, 297] on input "checkbox" at bounding box center [366, 294] width 6 height 6
checkbox input "false"
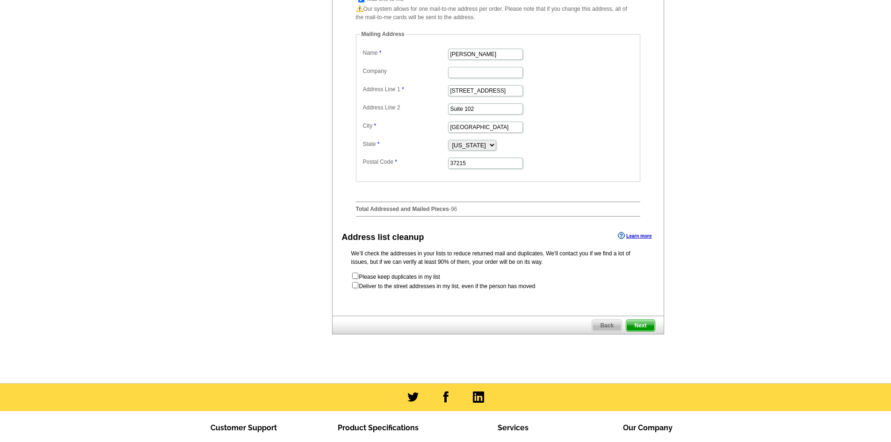
scroll to position [374, 0]
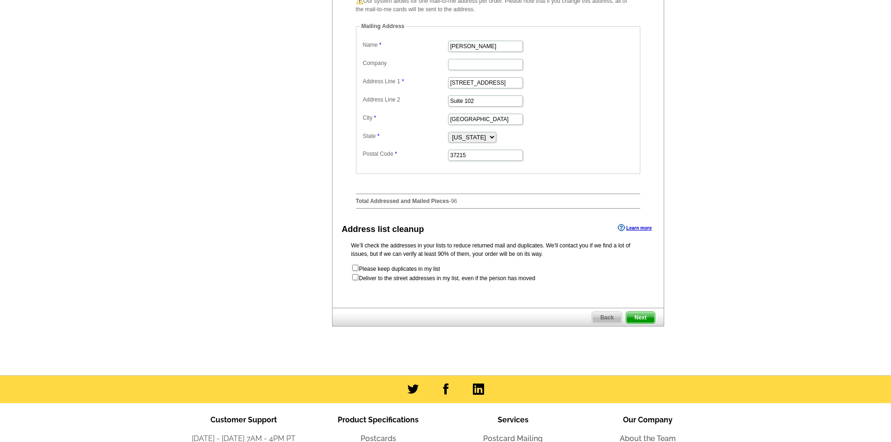
click at [646, 323] on span "Next" at bounding box center [641, 317] width 28 height 11
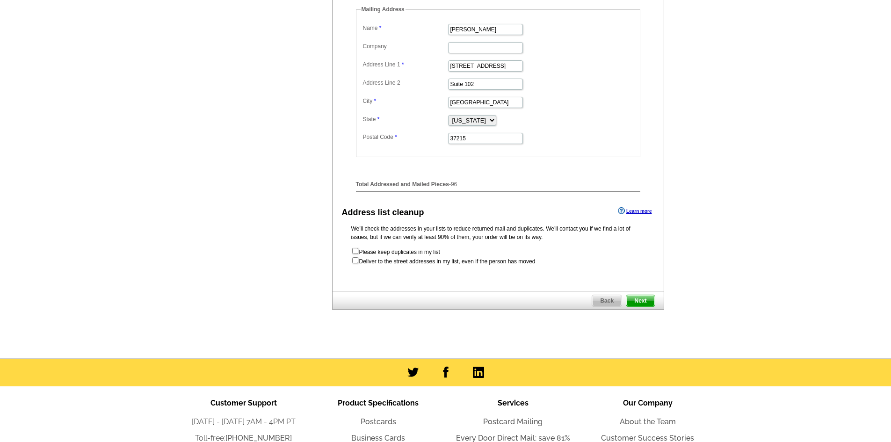
scroll to position [0, 0]
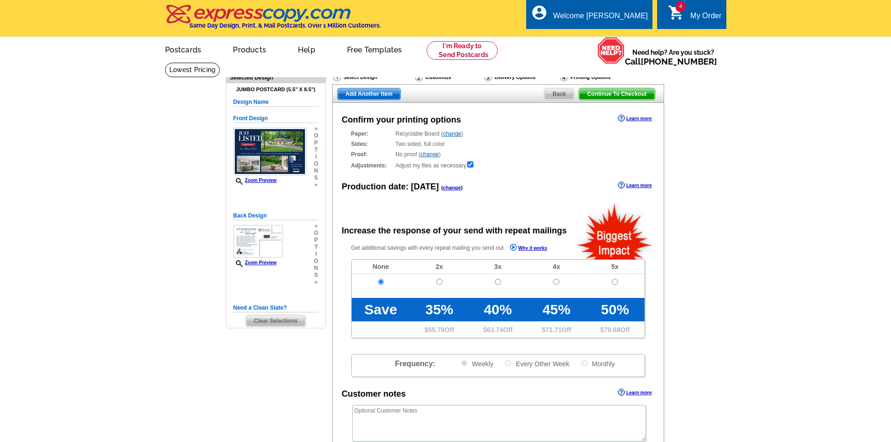
radio input "false"
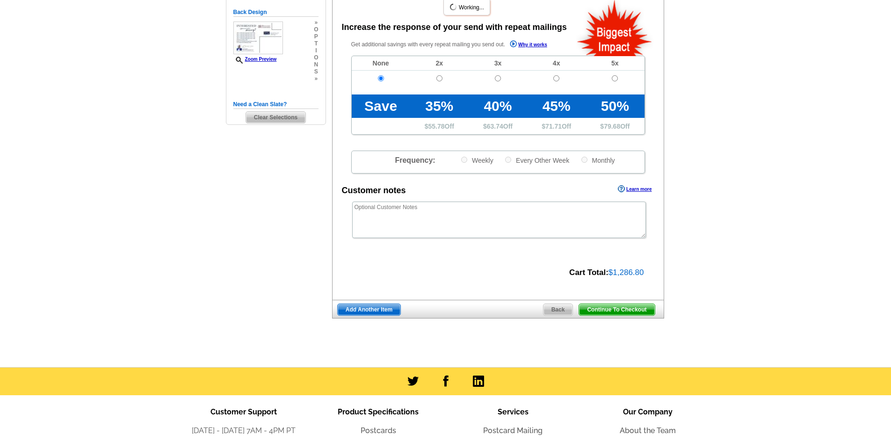
scroll to position [234, 0]
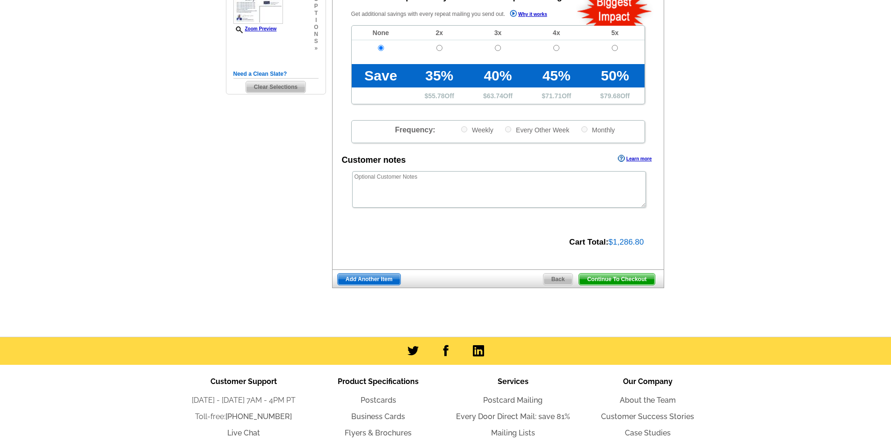
click at [609, 275] on span "Continue To Checkout" at bounding box center [616, 279] width 75 height 11
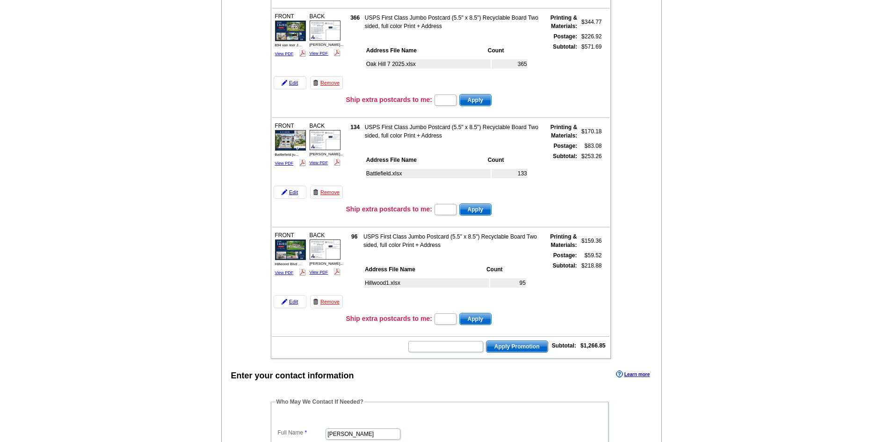
scroll to position [234, 0]
click at [468, 347] on input "text" at bounding box center [445, 345] width 75 height 11
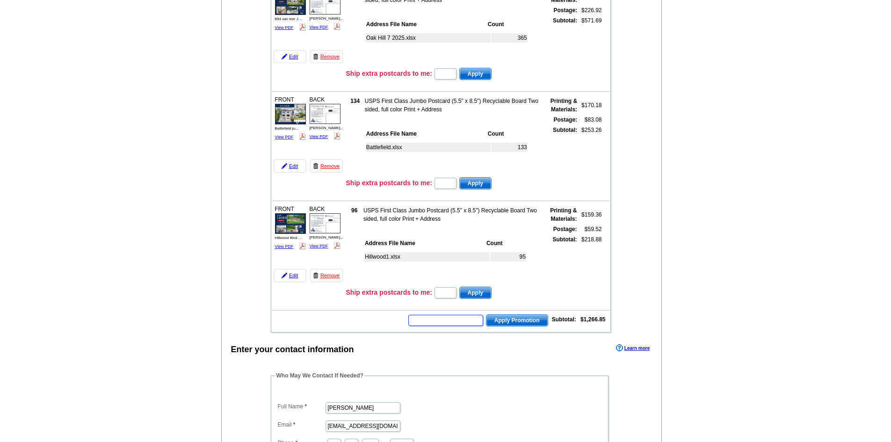
scroll to position [281, 0]
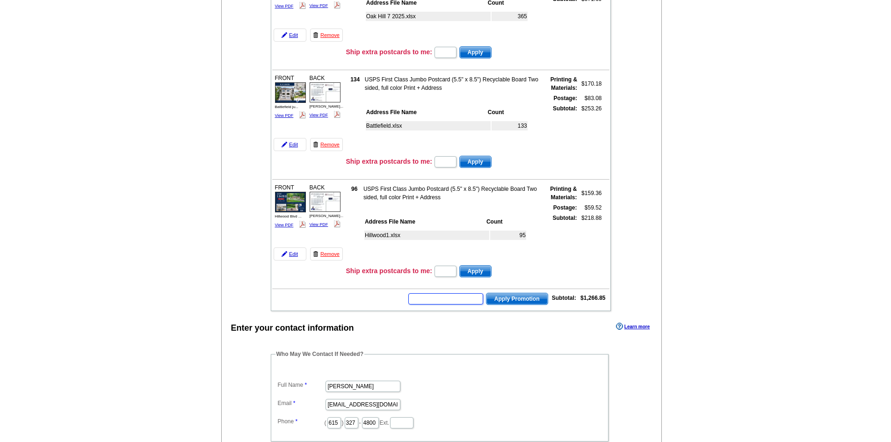
click at [437, 303] on input "text" at bounding box center [445, 298] width 75 height 11
type input "GROW0925"
click at [513, 297] on span "Apply Promotion" at bounding box center [517, 298] width 61 height 11
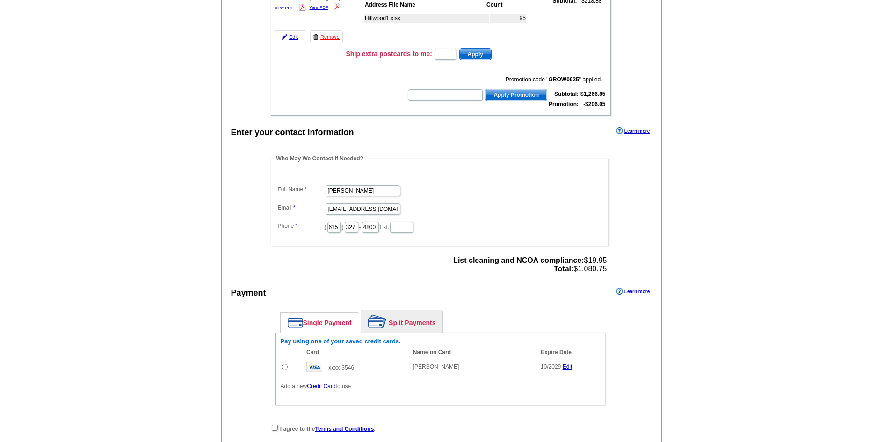
scroll to position [515, 0]
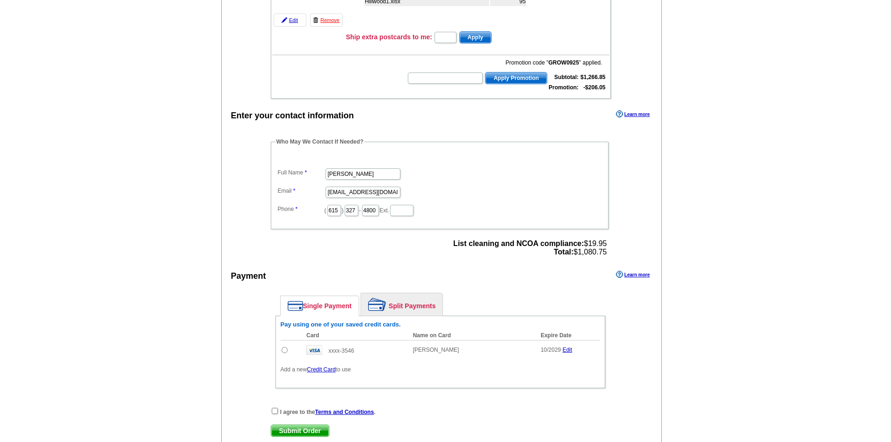
click at [284, 352] on input "radio" at bounding box center [285, 350] width 6 height 6
radio input "true"
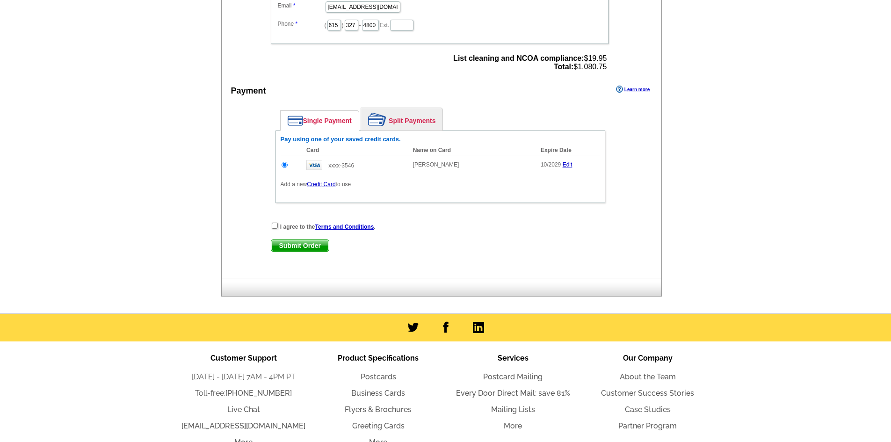
scroll to position [702, 0]
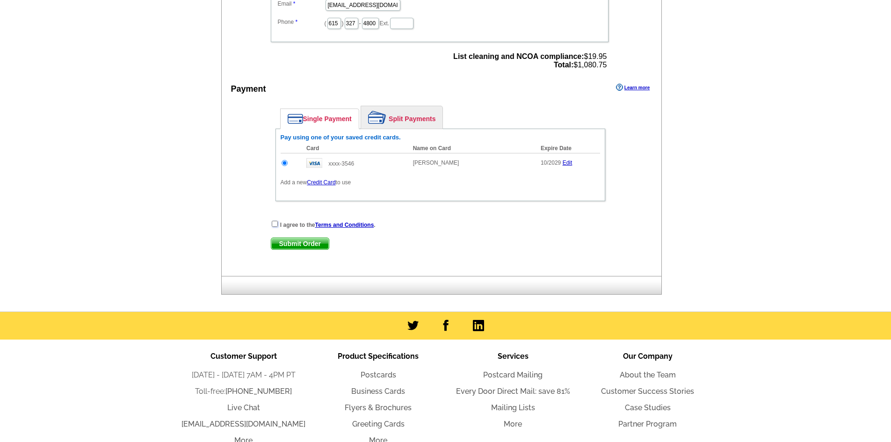
click at [276, 226] on input "checkbox" at bounding box center [275, 224] width 6 height 6
checkbox input "true"
click at [292, 247] on span "Submit Order" at bounding box center [300, 243] width 58 height 11
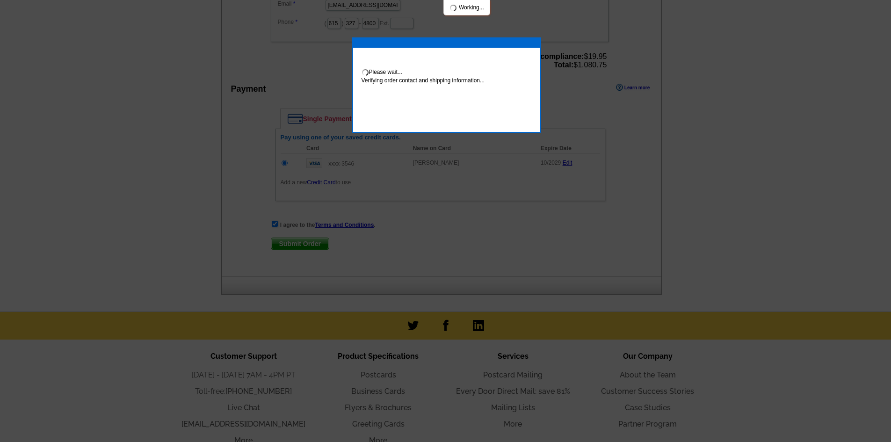
scroll to position [698, 0]
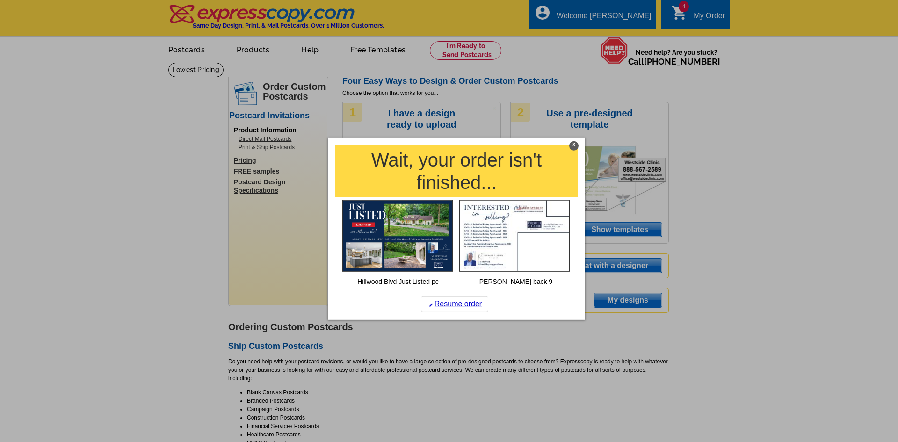
click at [574, 150] on div "X" at bounding box center [573, 145] width 9 height 9
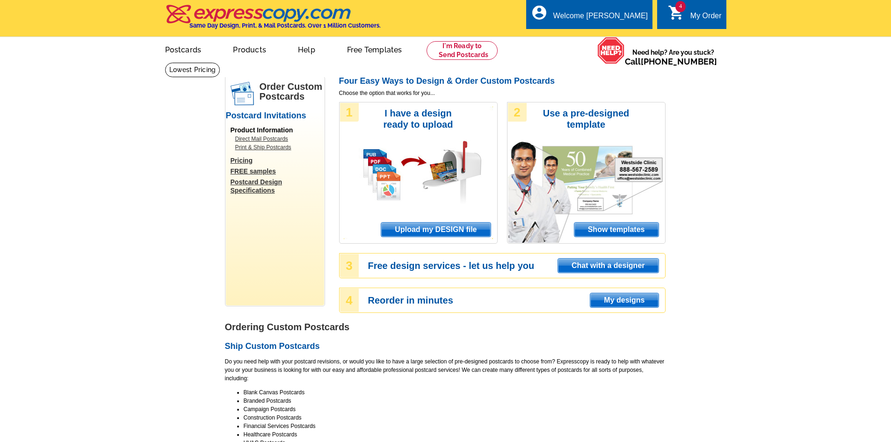
click at [683, 17] on icon "shopping_cart" at bounding box center [676, 12] width 17 height 17
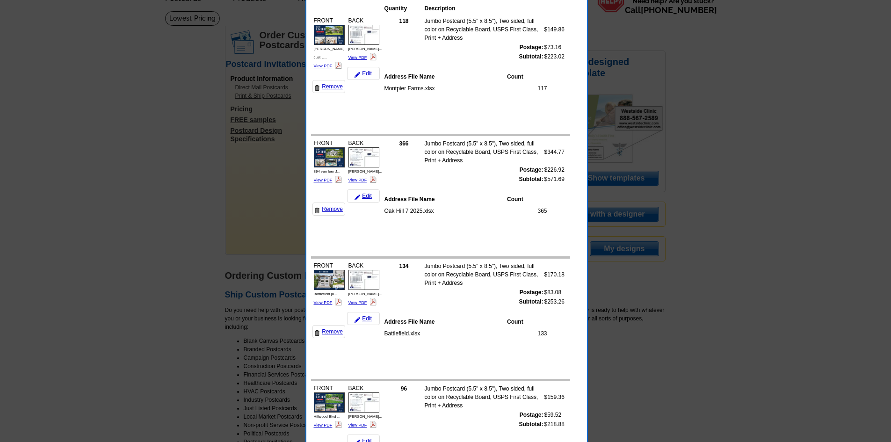
scroll to position [187, 0]
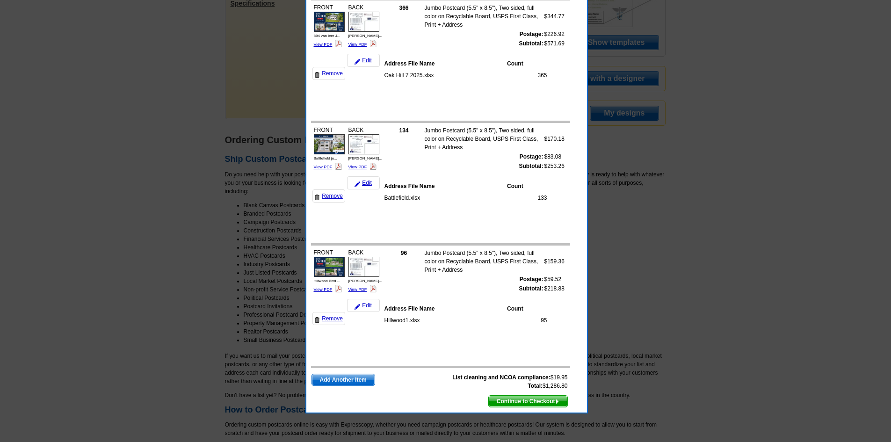
click at [531, 399] on span "Continue to Checkout" at bounding box center [528, 401] width 79 height 11
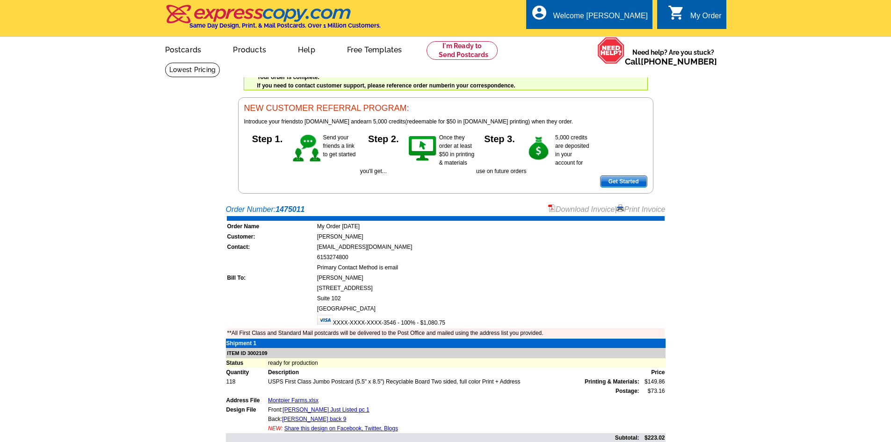
click at [629, 209] on link "Print Invoice" at bounding box center [641, 209] width 49 height 8
